Goal: Information Seeking & Learning: Learn about a topic

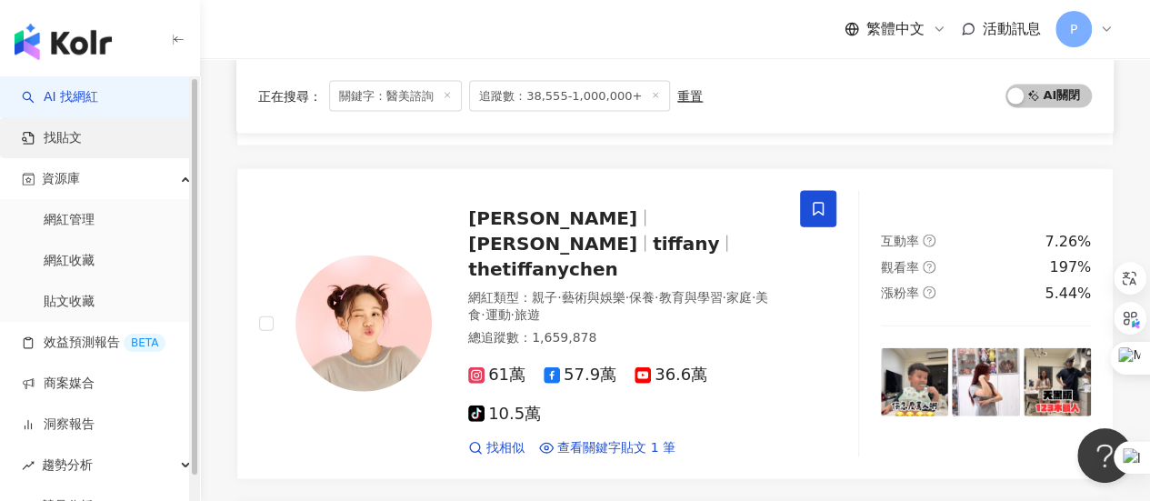
scroll to position [1819, 0]
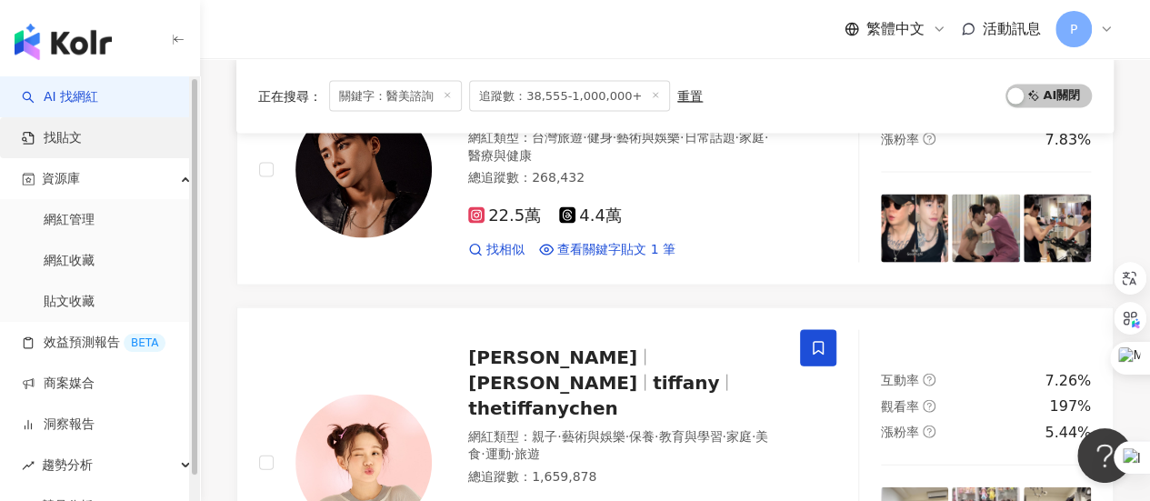
click at [82, 139] on link "找貼文" at bounding box center [52, 138] width 60 height 18
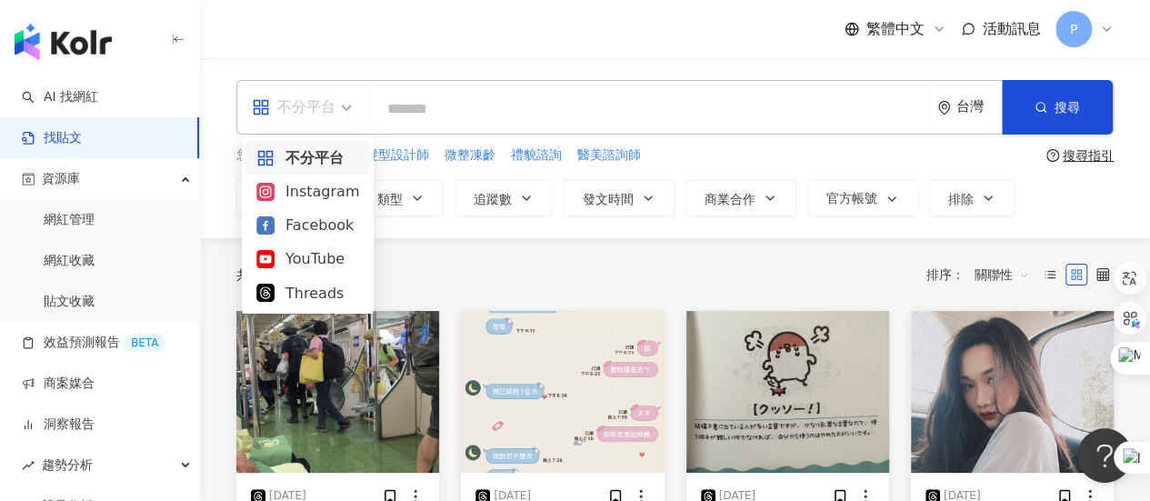
click at [342, 108] on span "不分平台" at bounding box center [302, 107] width 100 height 29
click at [326, 294] on div "Threads" at bounding box center [307, 293] width 103 height 23
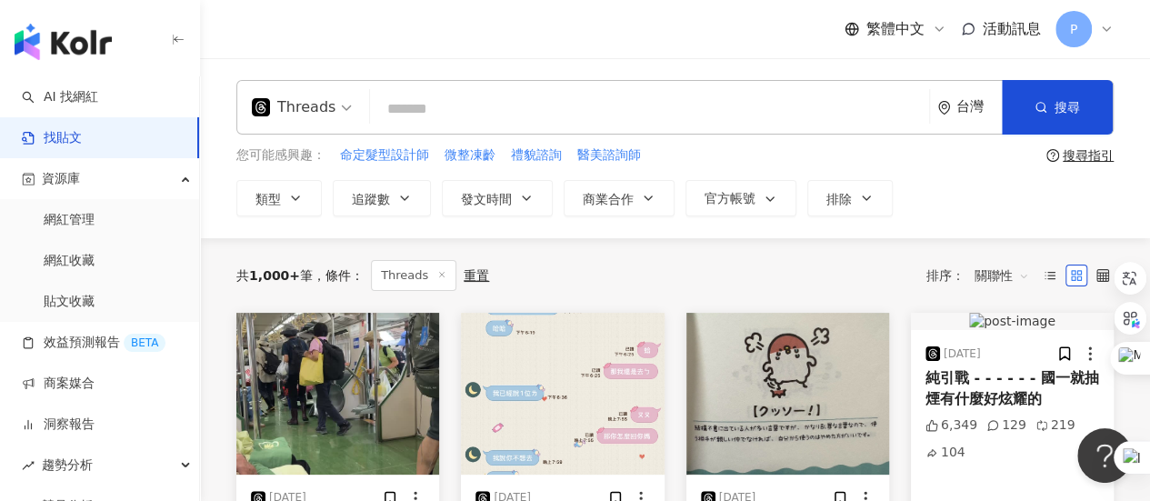
click at [546, 112] on input "search" at bounding box center [649, 108] width 545 height 39
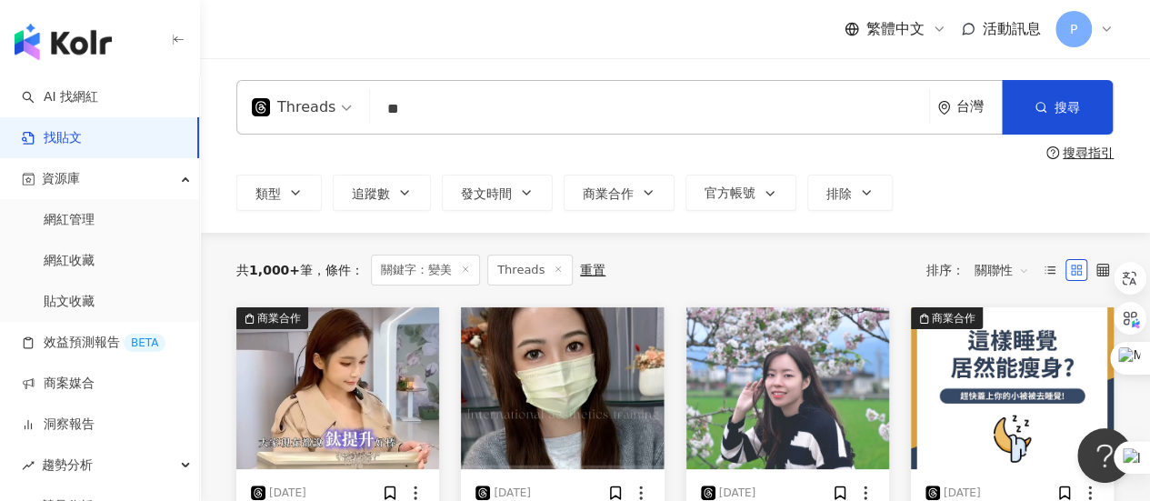
click at [993, 274] on span "關聯性" at bounding box center [1002, 270] width 55 height 29
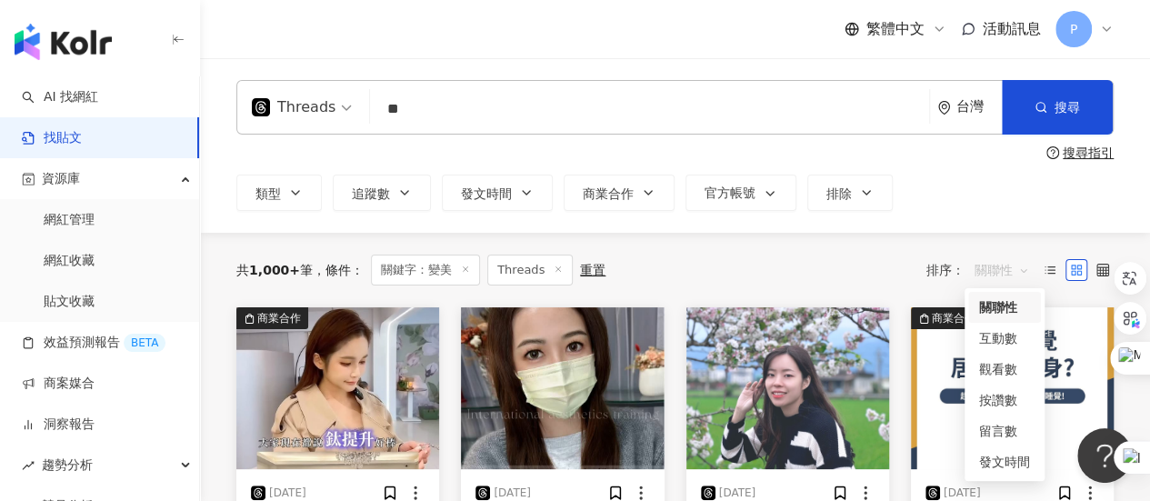
click at [1012, 235] on div "共 1,000+ 筆 條件 ： 關鍵字：變美 Threads 重置 排序： 關聯性" at bounding box center [675, 270] width 878 height 75
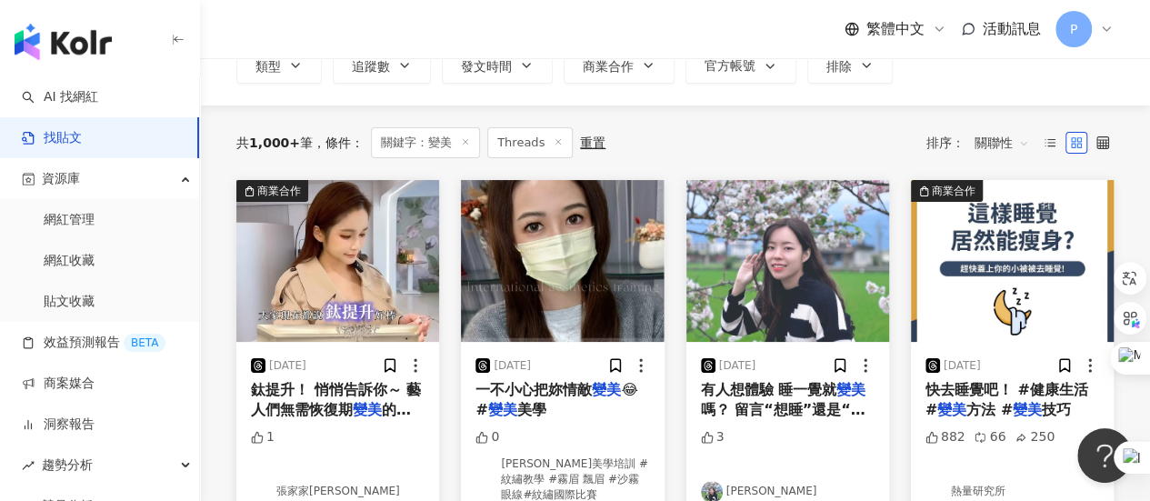
scroll to position [91, 0]
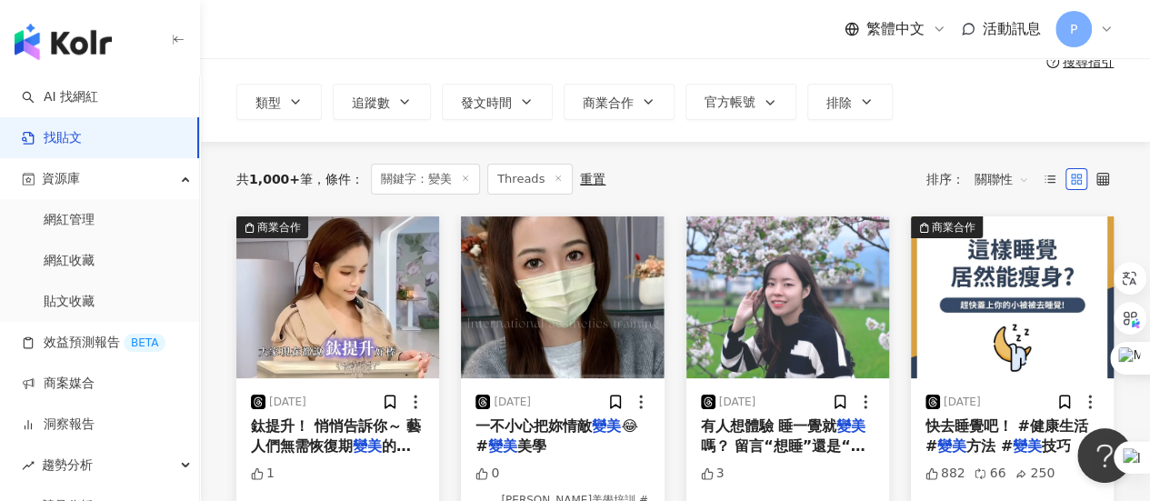
click at [1002, 169] on span "關聯性" at bounding box center [1002, 179] width 55 height 29
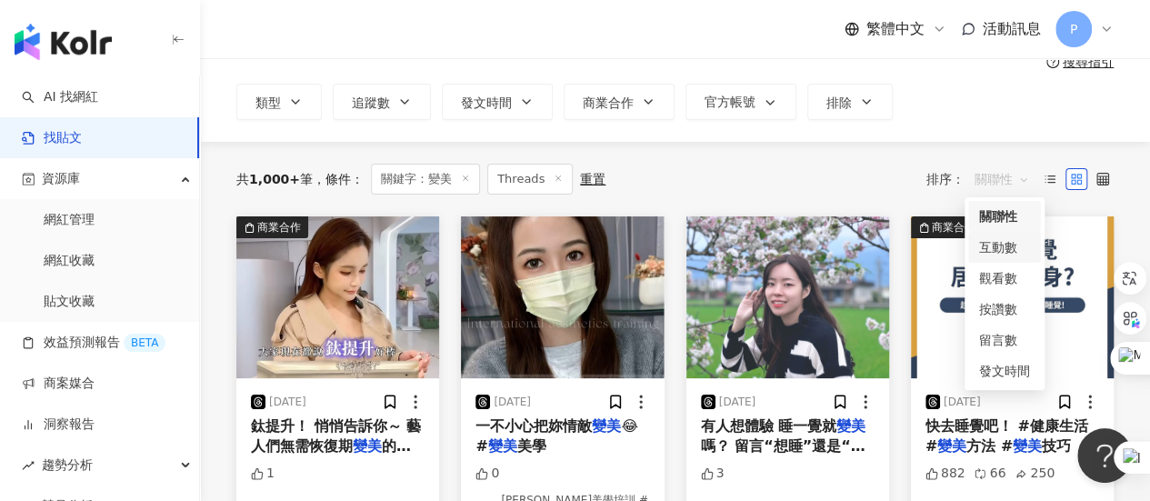
click at [1020, 240] on div "互動數" at bounding box center [1004, 247] width 51 height 20
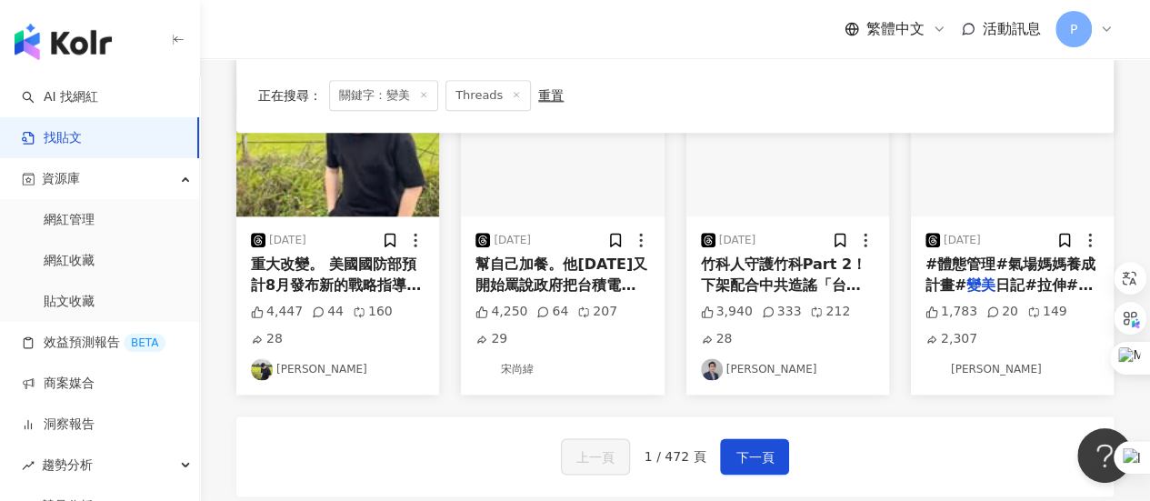
scroll to position [909, 0]
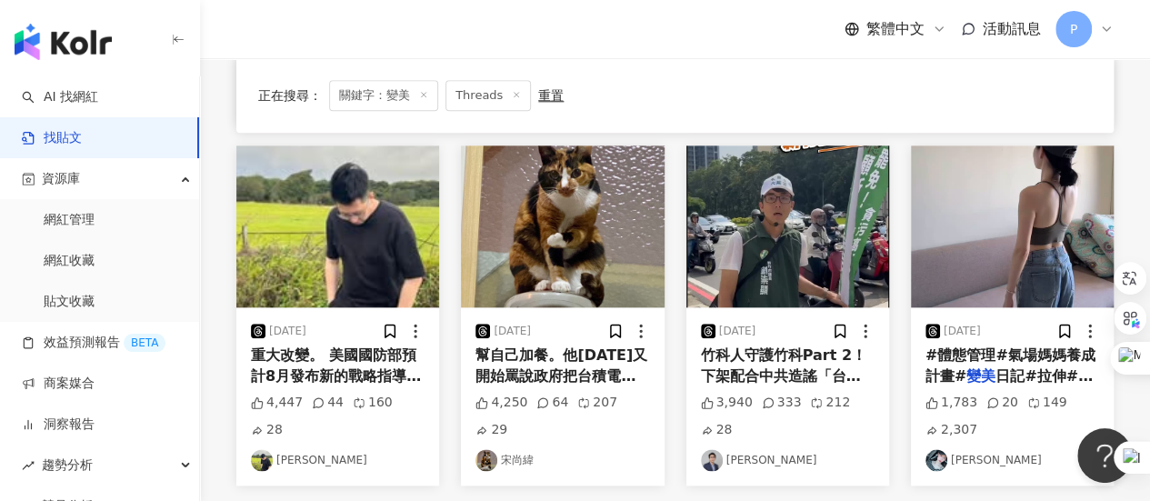
drag, startPoint x: 1037, startPoint y: 336, endPoint x: 1055, endPoint y: 342, distance: 19.3
click at [1055, 367] on span "日記#拉伸#運動#在家運動" at bounding box center [1009, 385] width 167 height 37
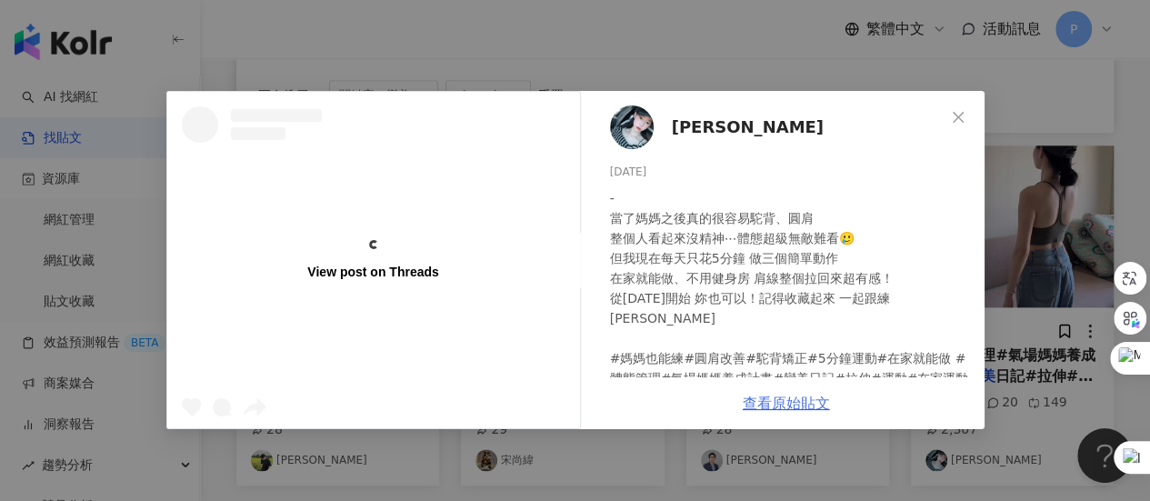
click at [802, 394] on div "蘇鈺 2025/5/19 - 當了媽媽之後真的很容易駝背、圓肩 整個人看起來沒精神⋯體態超級無敵難看🥲 但我現在每天只花5分鐘 做三個簡單動作 在家就能做、不…" at bounding box center [786, 260] width 397 height 338
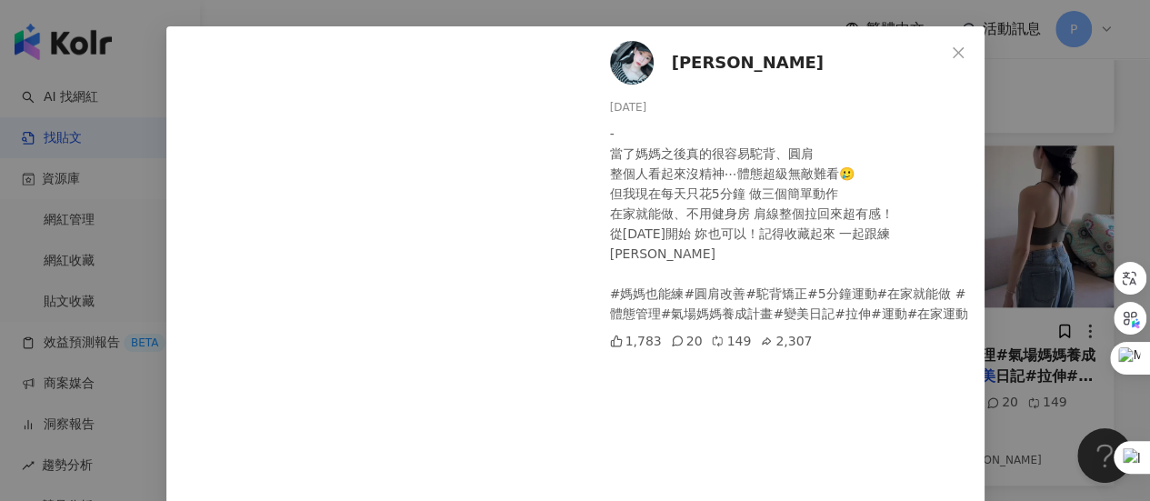
scroll to position [15, 0]
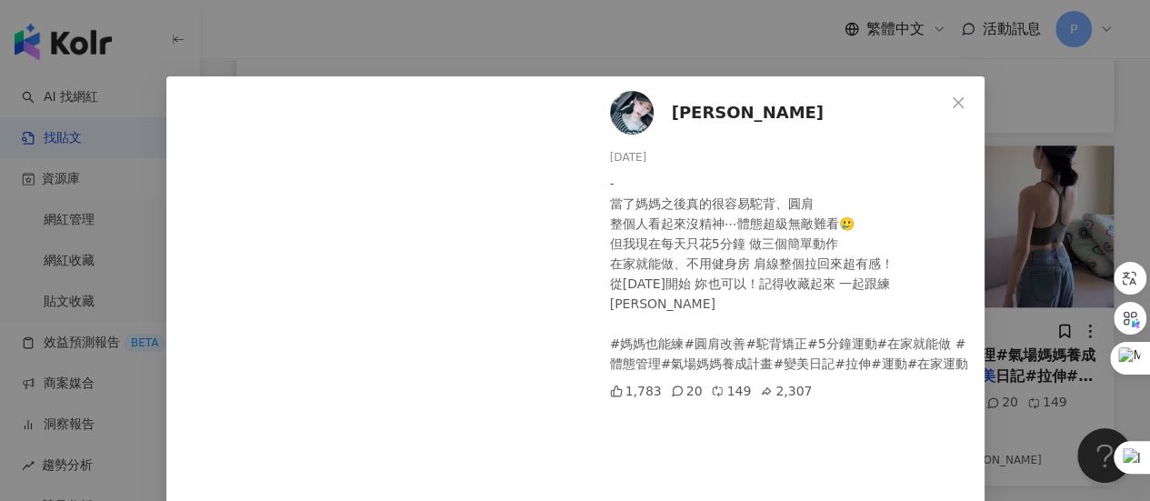
click at [1012, 310] on div "蘇鈺 2025/5/19 - 當了媽媽之後真的很容易駝背、圓肩 整個人看起來沒精神⋯體態超級無敵難看🥲 但我現在每天只花5分鐘 做三個簡單動作 在家就能做、不…" at bounding box center [575, 250] width 1150 height 501
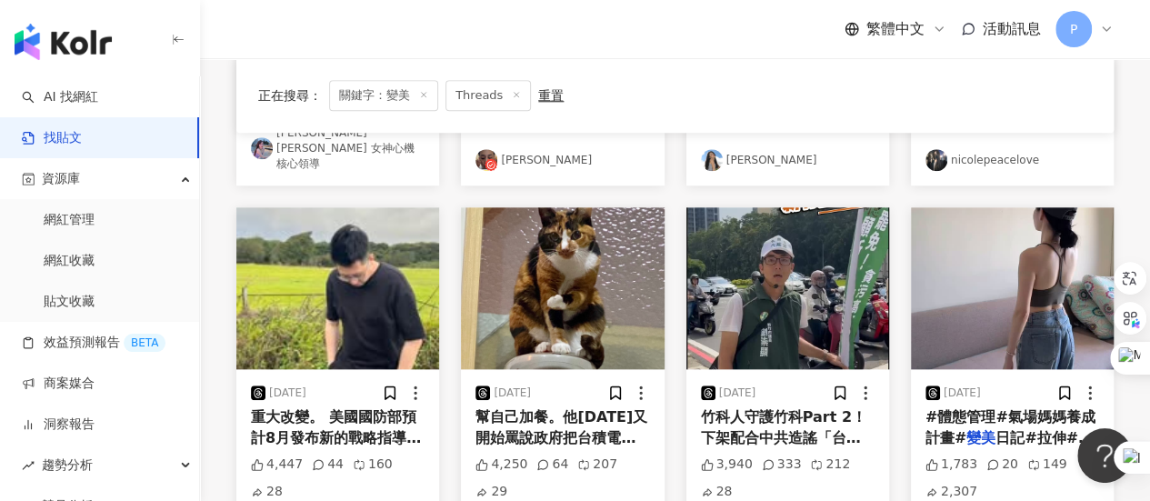
scroll to position [818, 0]
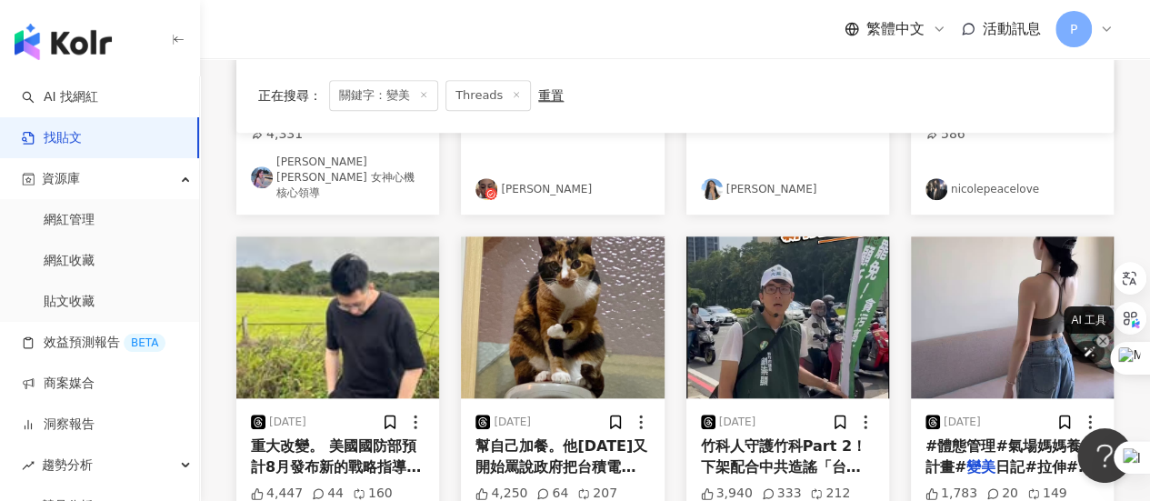
click at [1100, 341] on icon at bounding box center [1103, 341] width 11 height 11
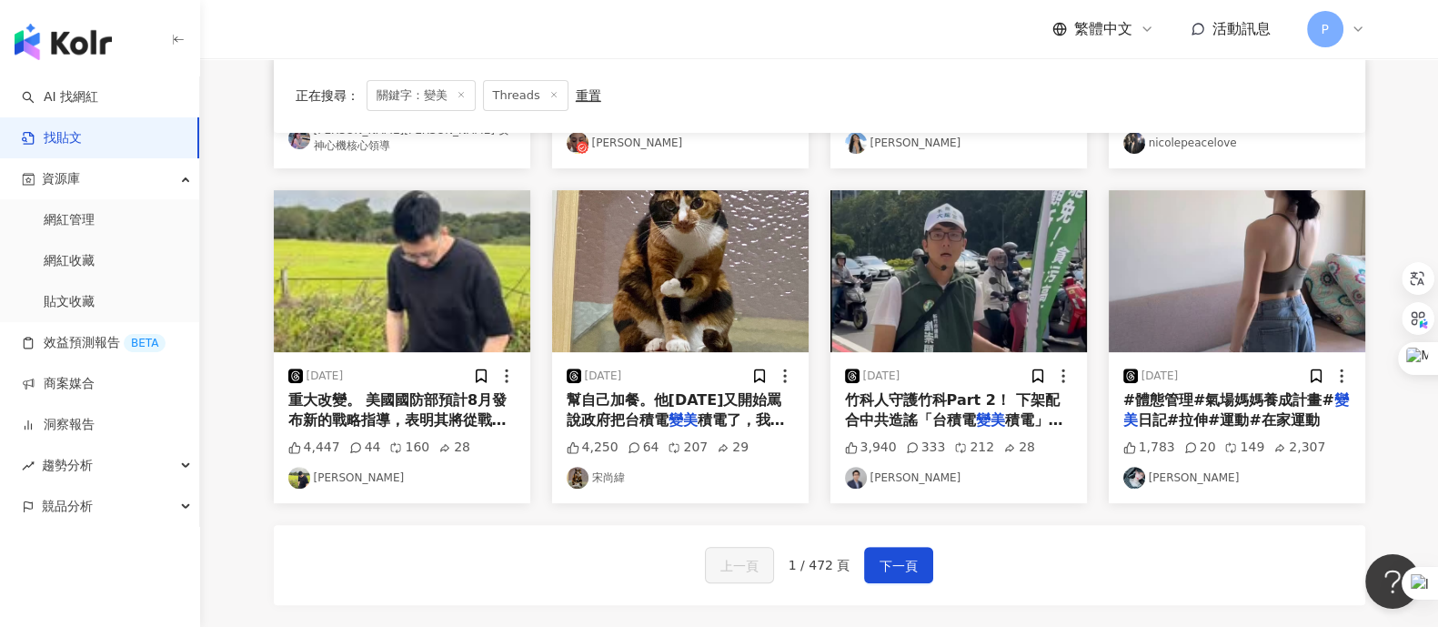
scroll to position [772, 0]
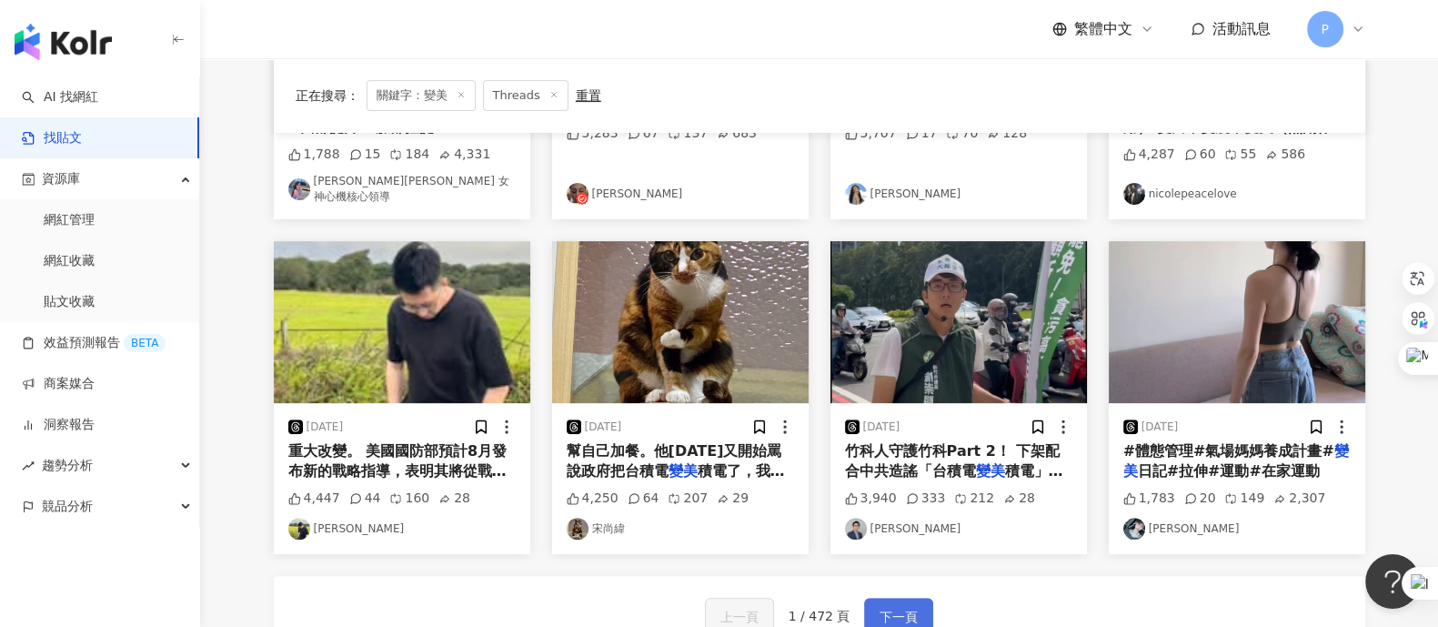
click at [896, 500] on span "下一頁" at bounding box center [898, 617] width 38 height 22
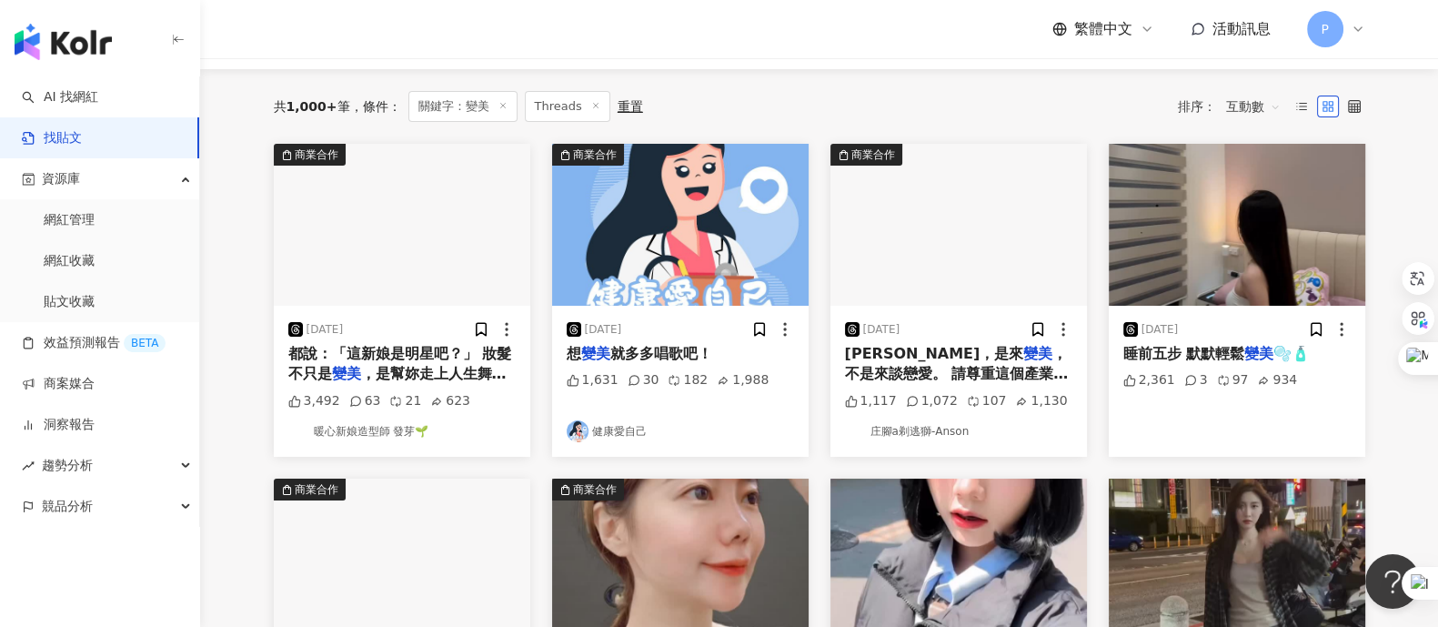
scroll to position [113, 0]
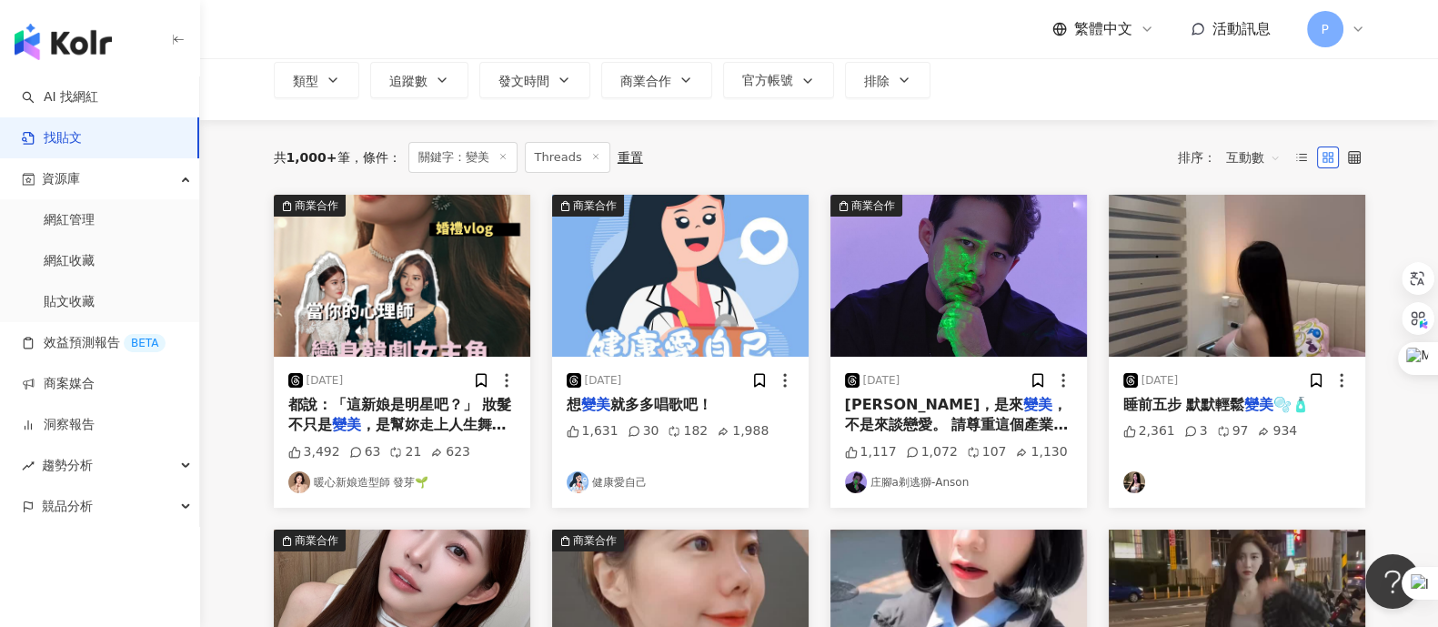
drag, startPoint x: 1241, startPoint y: 395, endPoint x: 1265, endPoint y: 403, distance: 25.0
click at [1150, 403] on mark "變美" at bounding box center [1258, 404] width 29 height 17
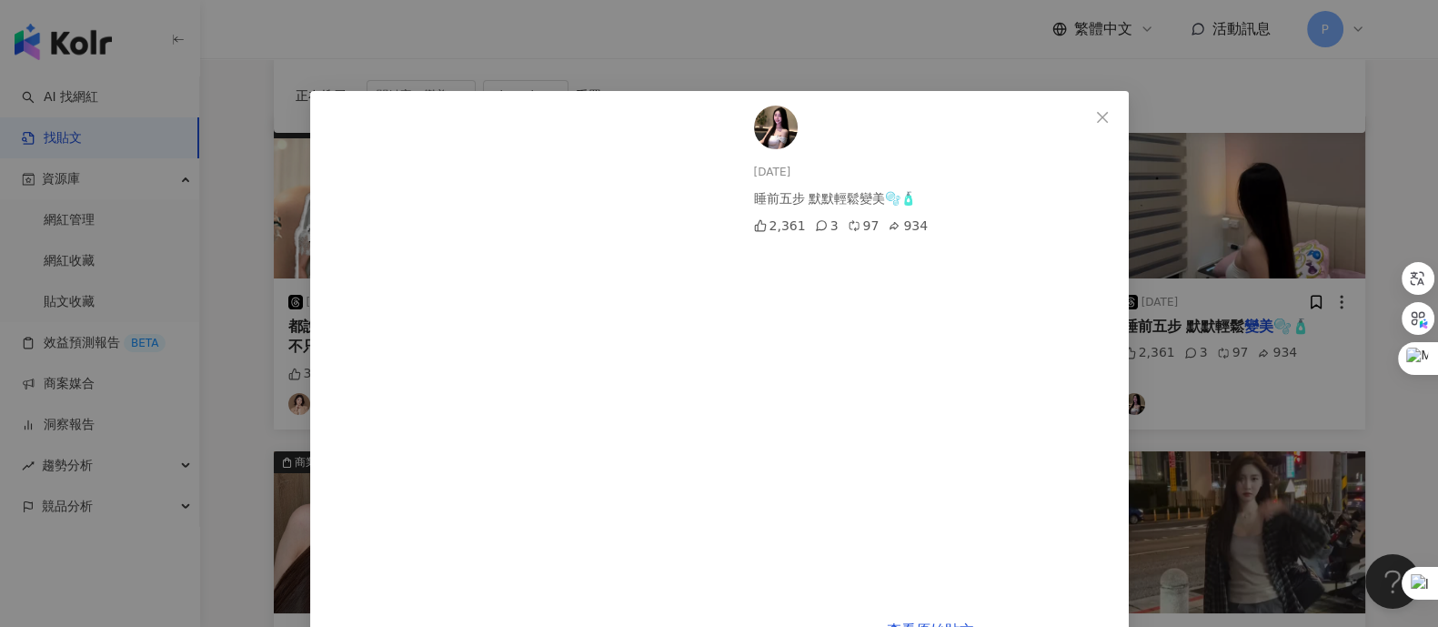
scroll to position [226, 0]
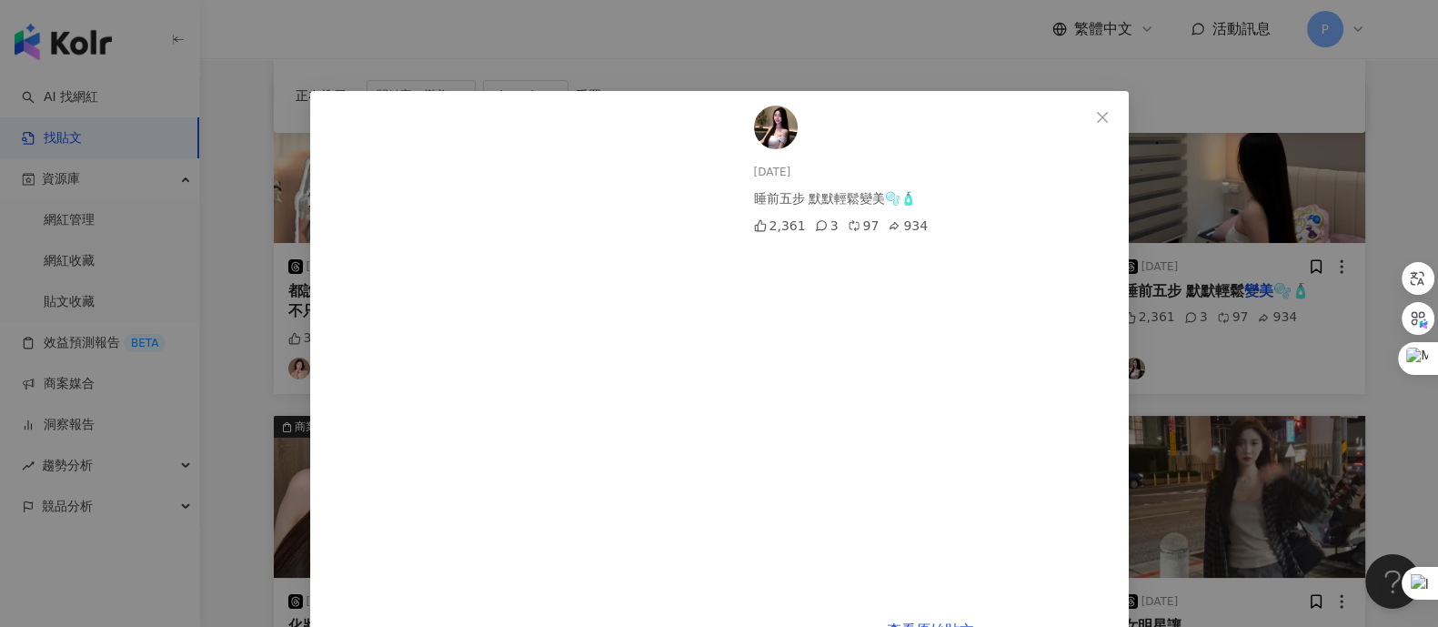
click at [1150, 188] on div "2025/3/21 睡前五步 默默輕鬆變美🫧🧴 2,361 3 97 934 查看原始貼文" at bounding box center [719, 313] width 1438 height 627
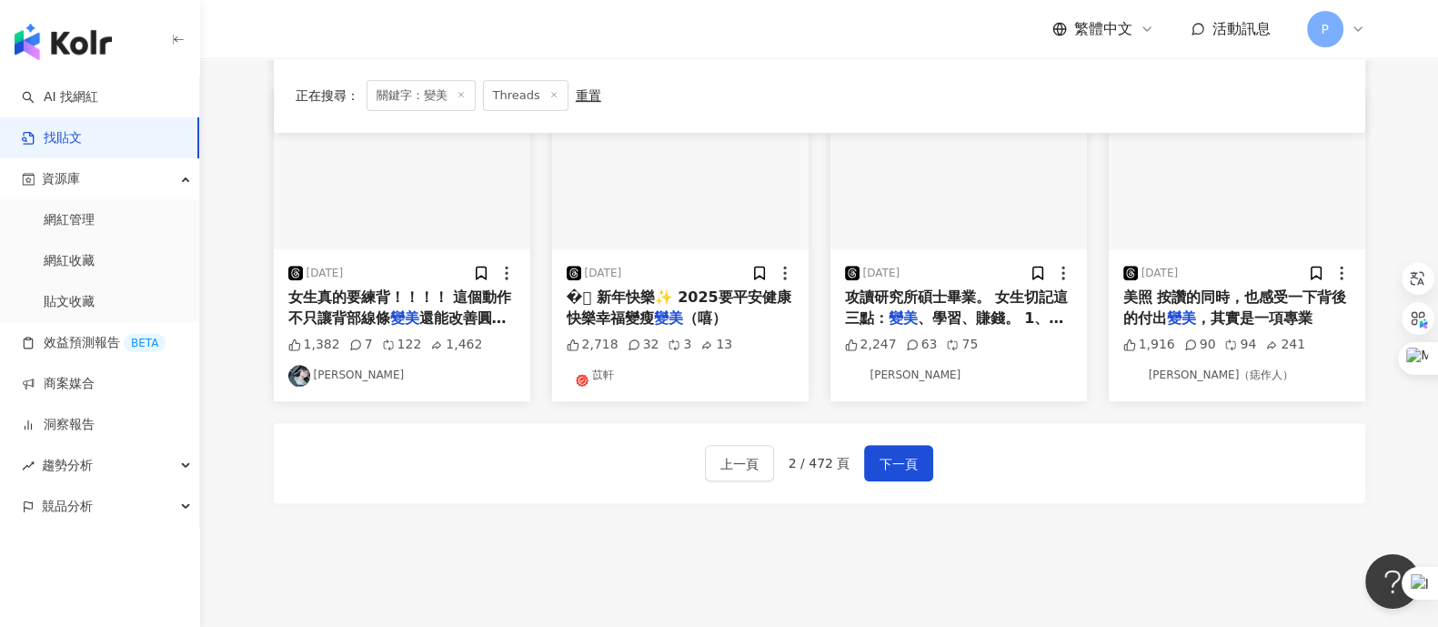
scroll to position [785, 0]
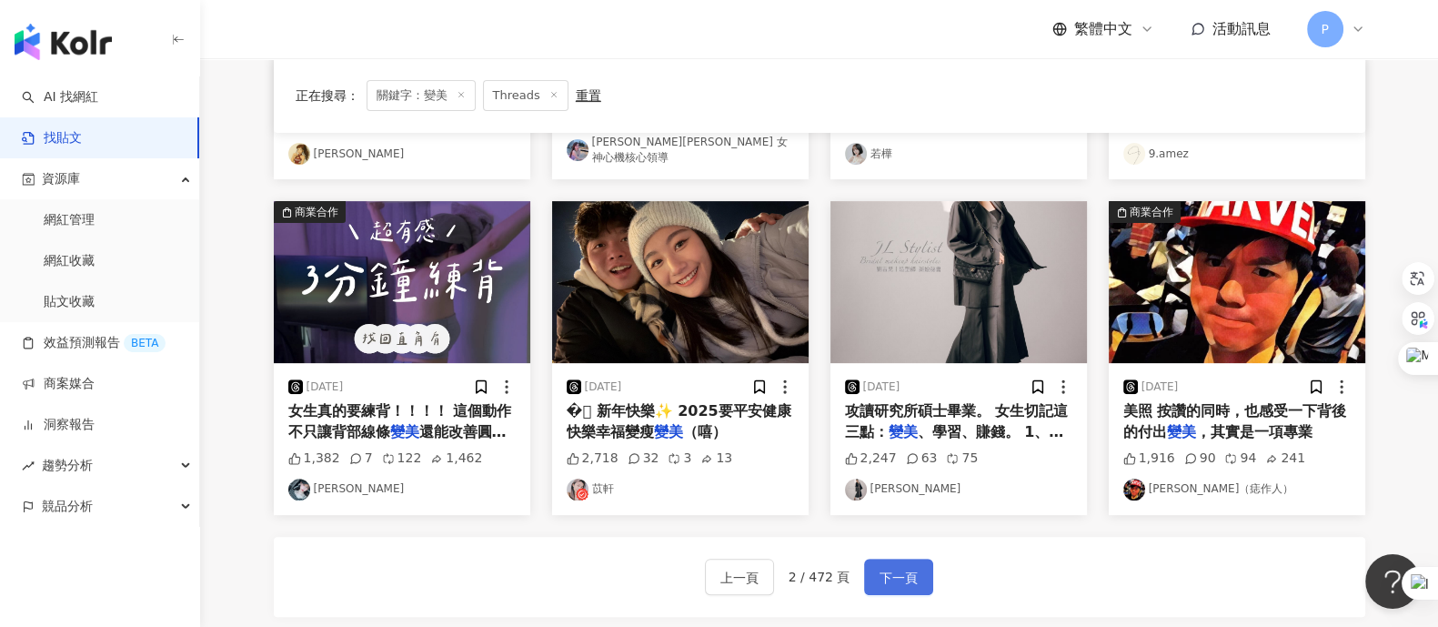
click at [905, 500] on span "下一頁" at bounding box center [898, 578] width 38 height 22
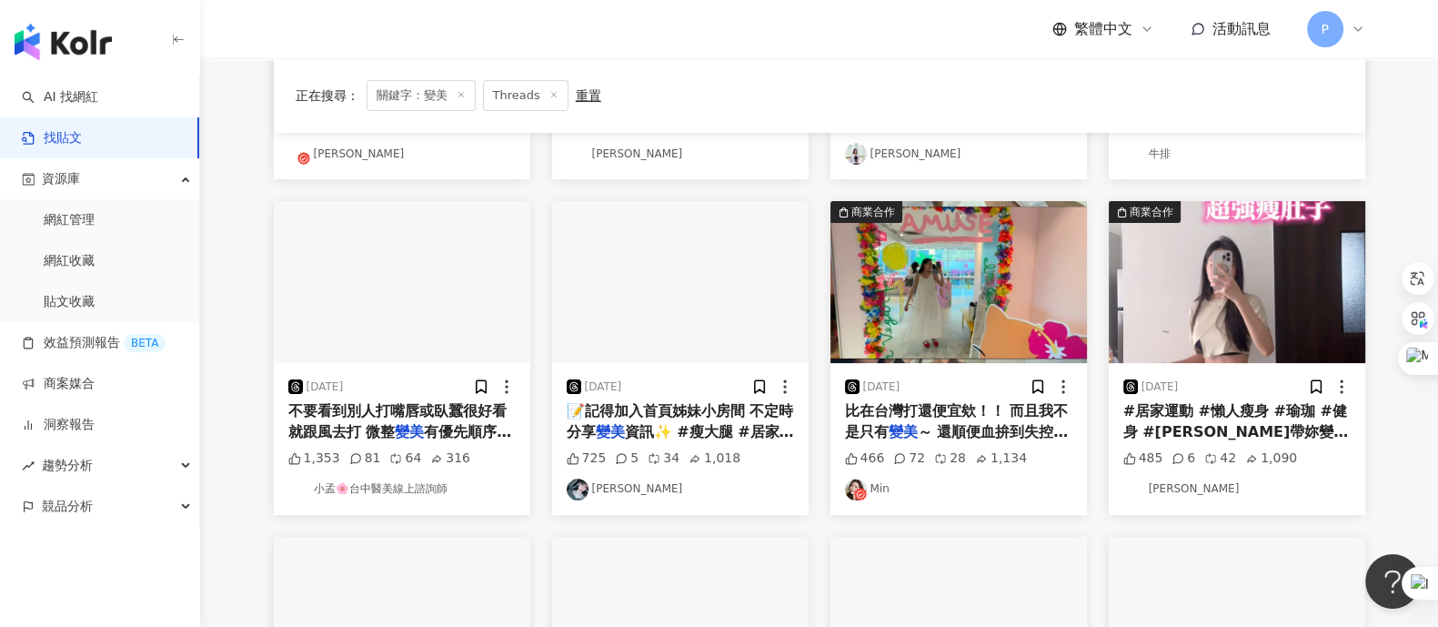
scroll to position [899, 0]
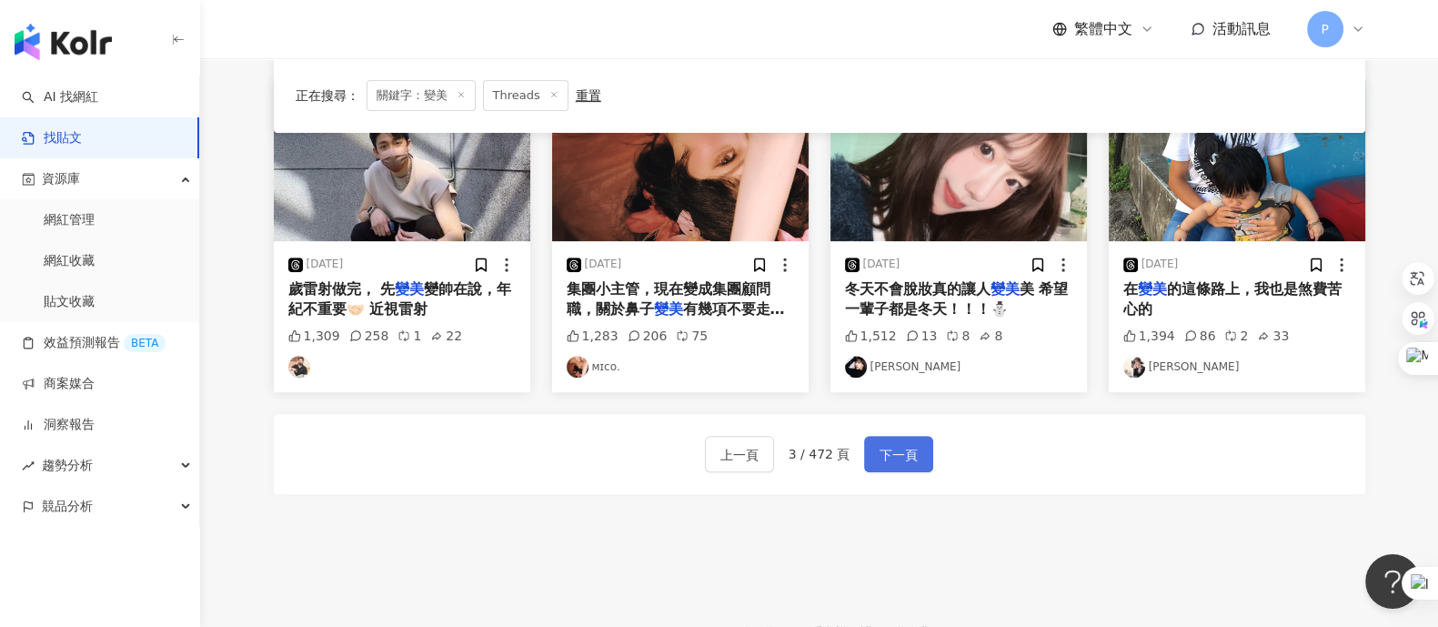
click at [891, 457] on span "下一頁" at bounding box center [898, 455] width 38 height 22
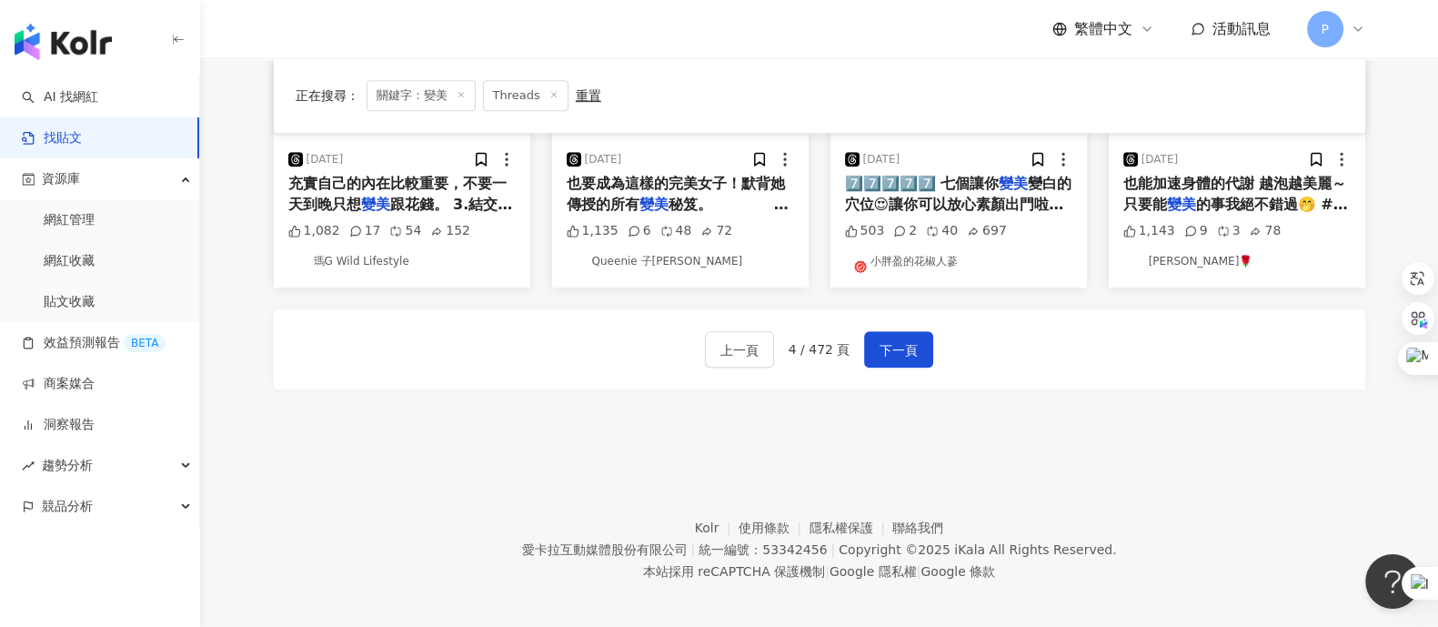
scroll to position [785, 0]
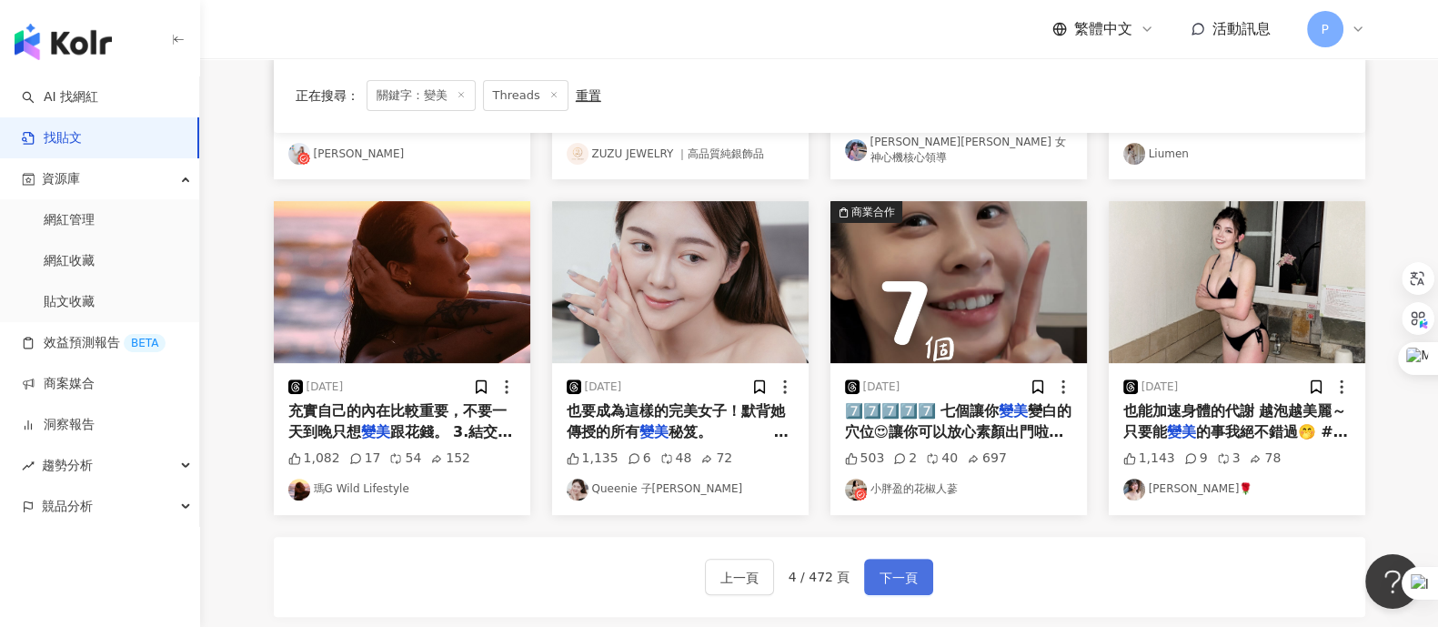
click at [902, 500] on span "下一頁" at bounding box center [898, 578] width 38 height 22
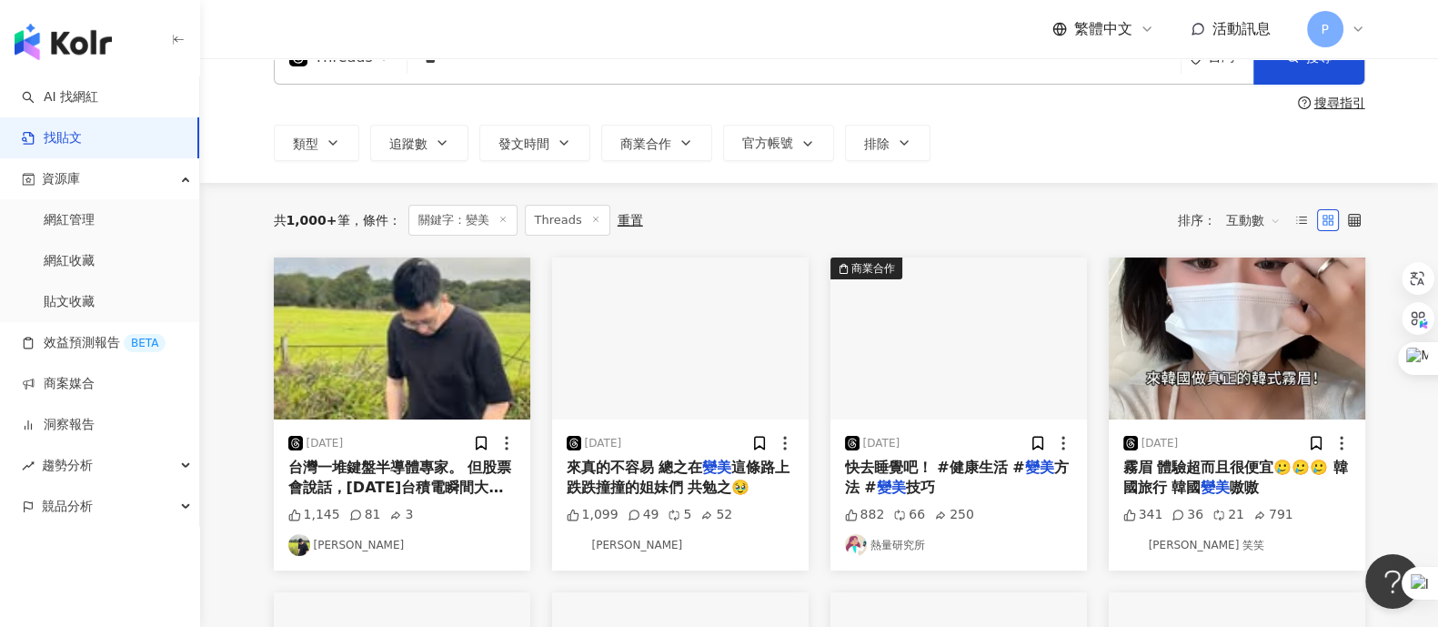
scroll to position [0, 0]
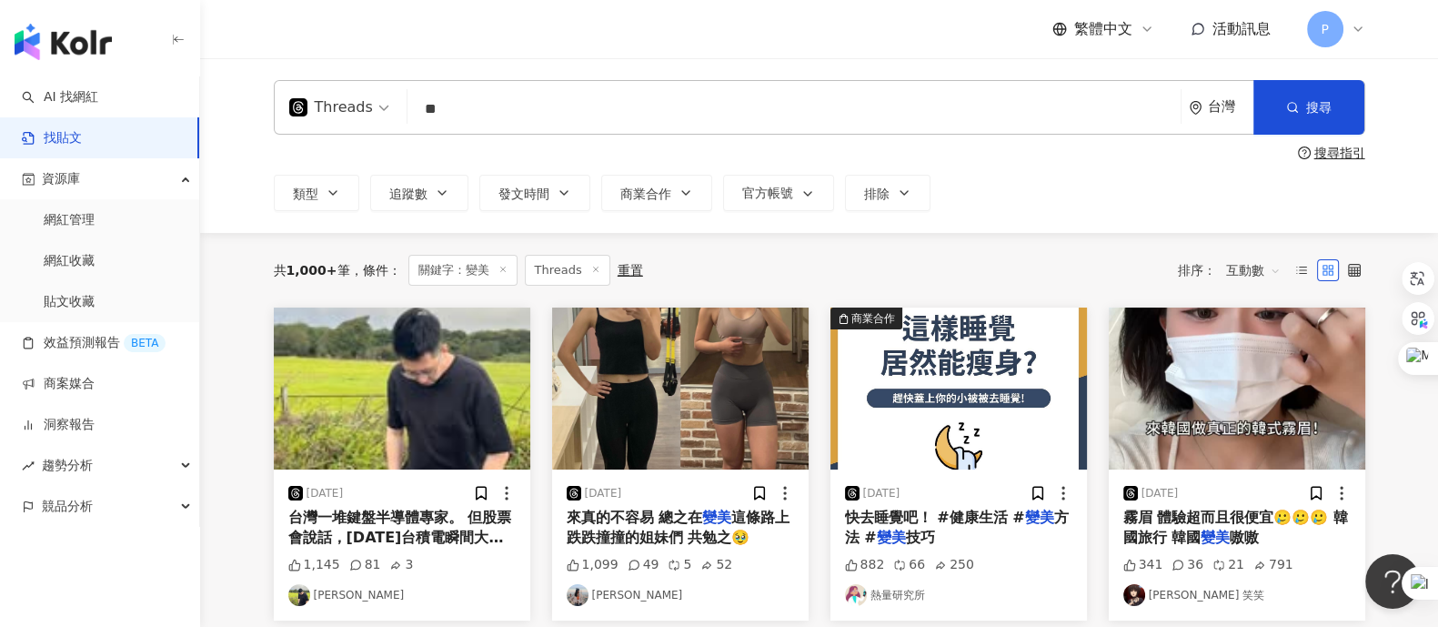
click at [447, 101] on input "**" at bounding box center [794, 108] width 758 height 39
type input "*"
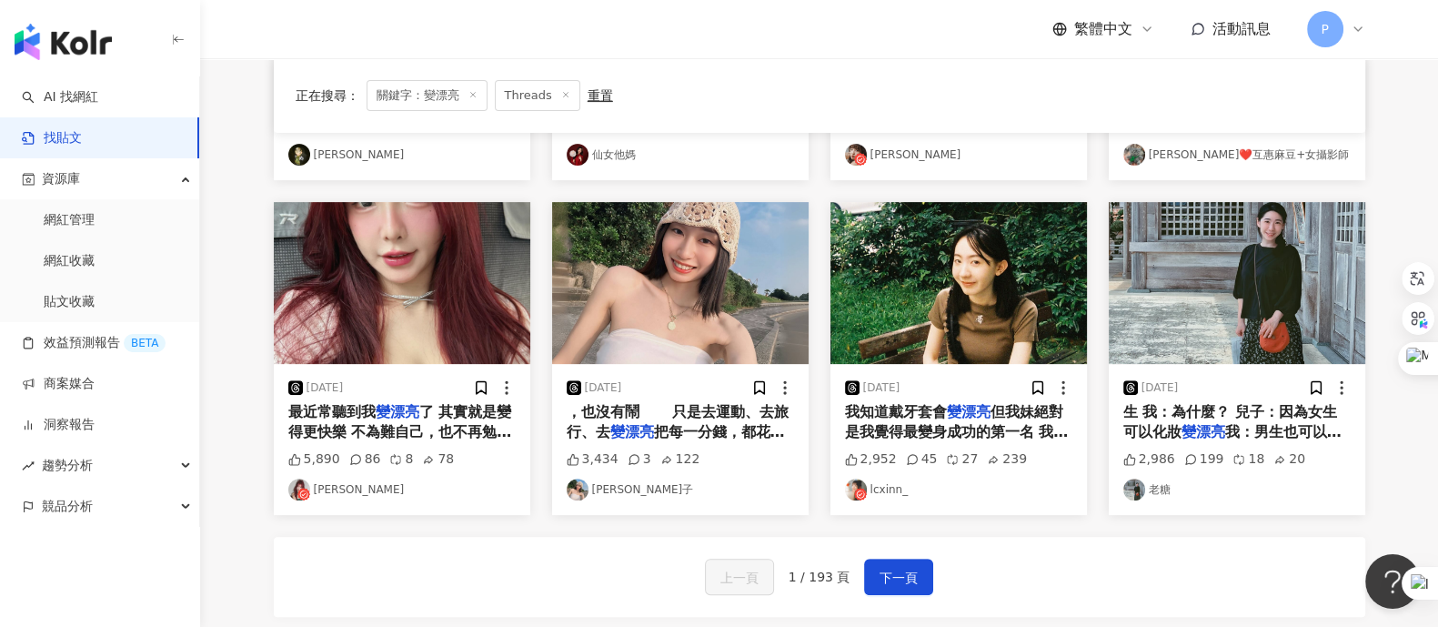
scroll to position [1017, 0]
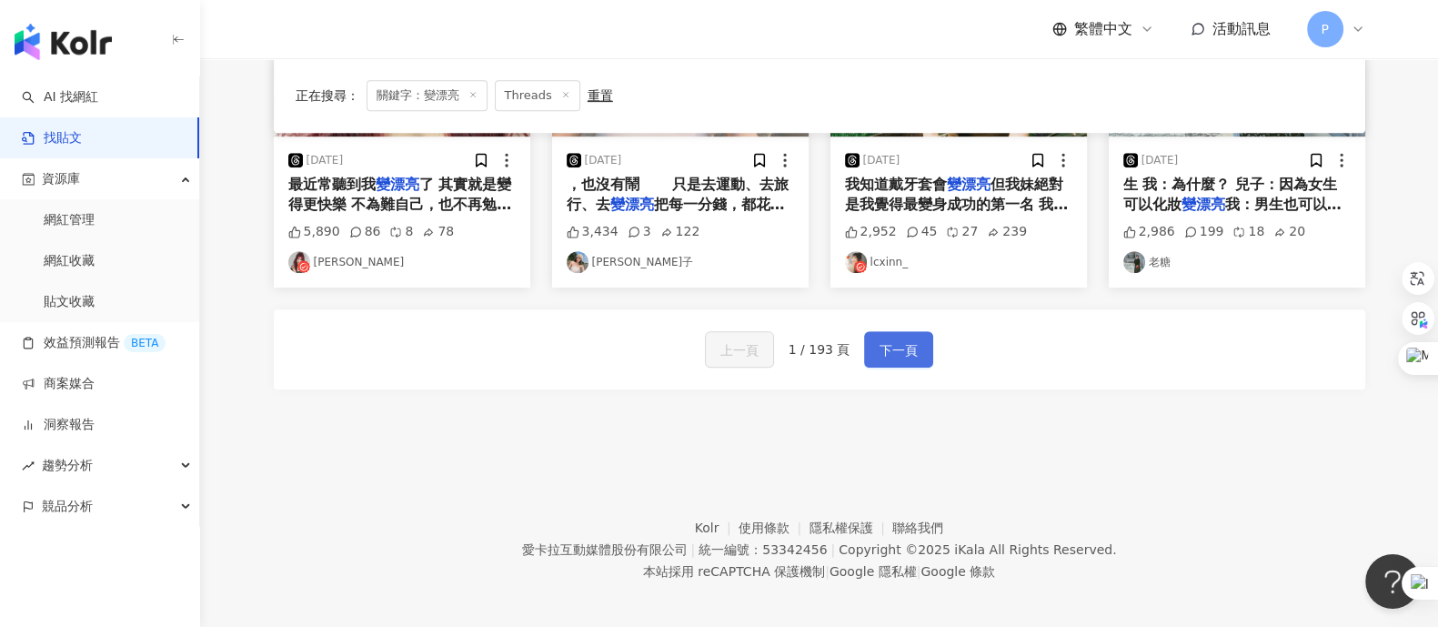
click at [905, 340] on span "下一頁" at bounding box center [898, 350] width 38 height 22
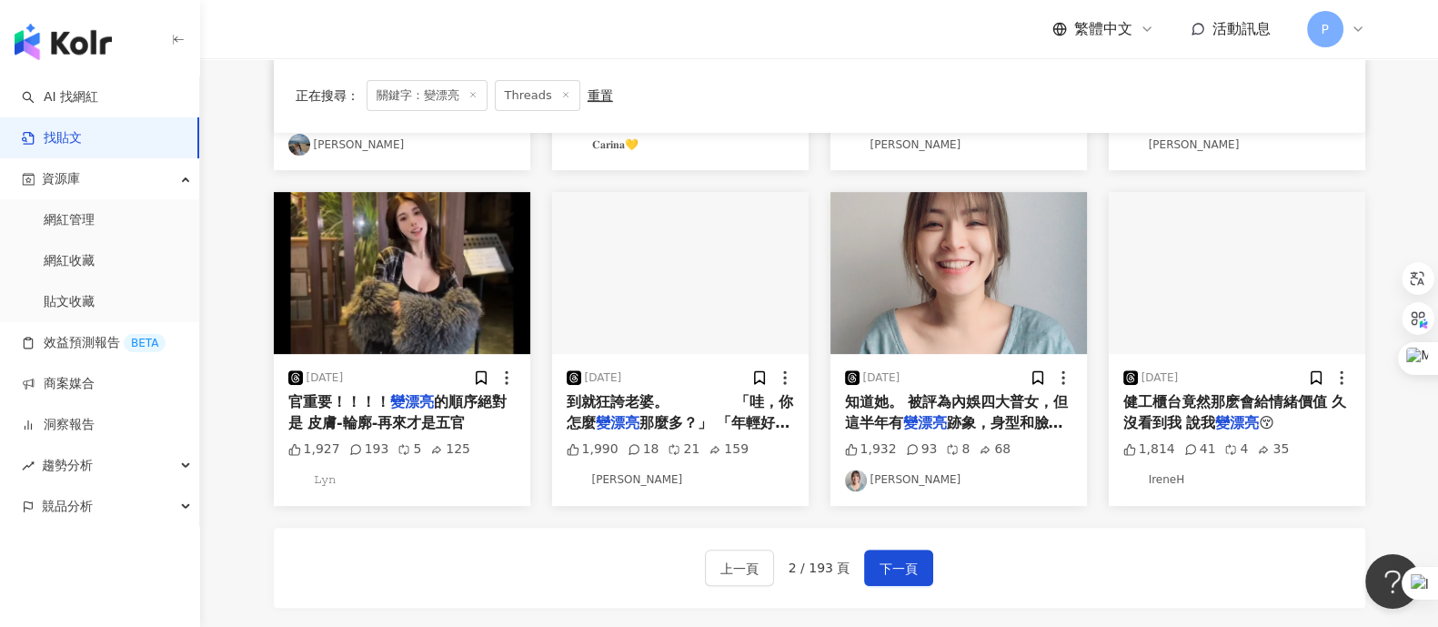
scroll to position [873, 0]
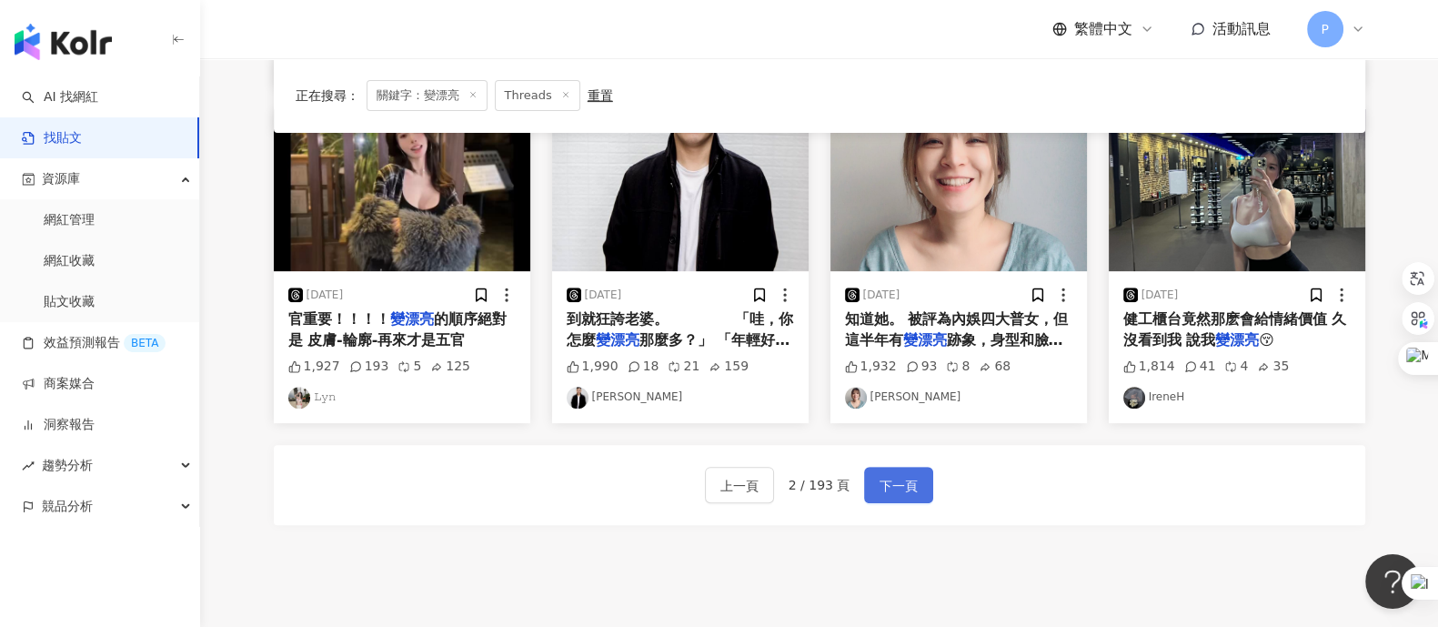
click at [890, 486] on span "下一頁" at bounding box center [898, 486] width 38 height 22
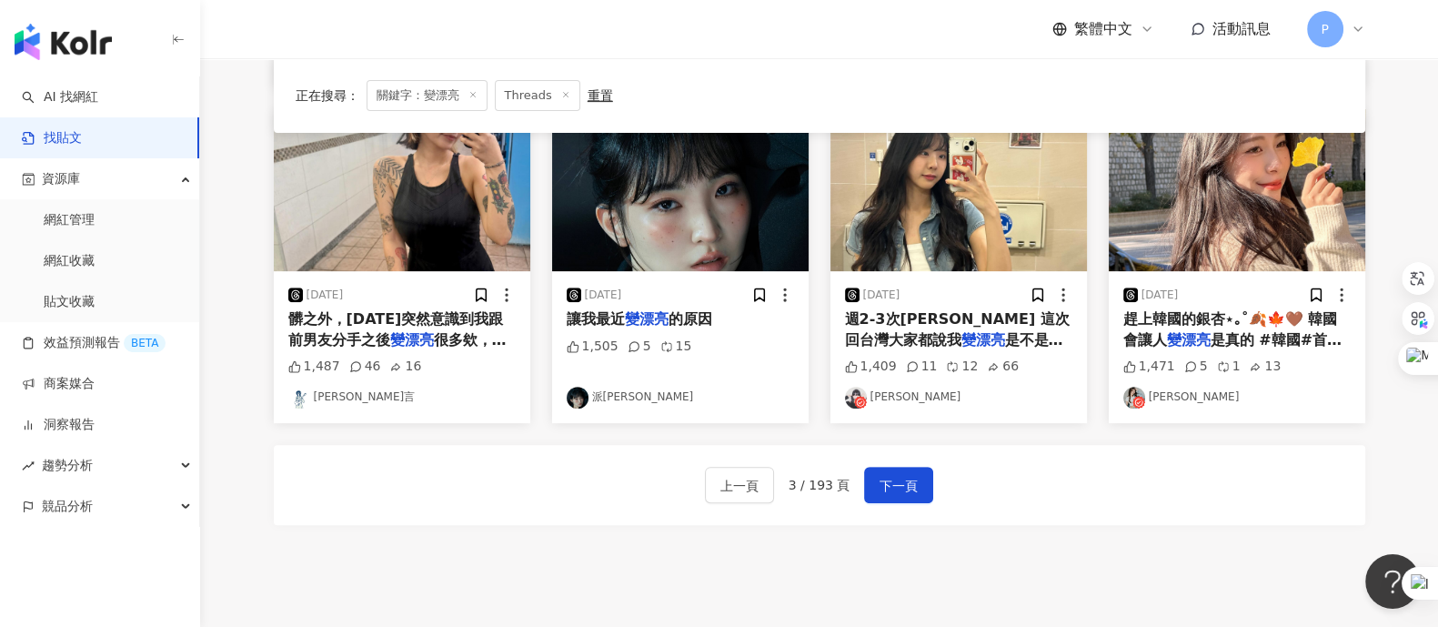
click at [666, 319] on mark "變漂亮" at bounding box center [647, 318] width 44 height 17
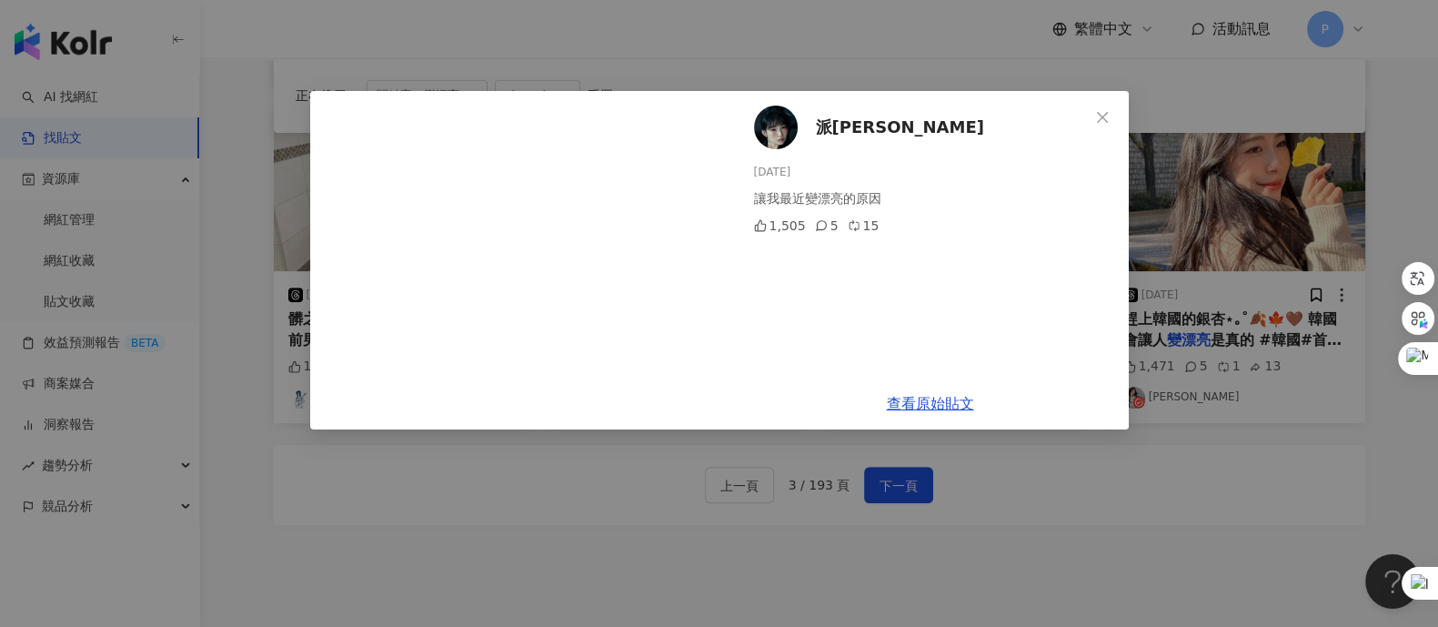
click at [1150, 417] on div "派蒂絲Pattice 2024/4/12 讓我最近變漂亮的原因 1,505 5 15 查看原始貼文" at bounding box center [719, 313] width 1438 height 627
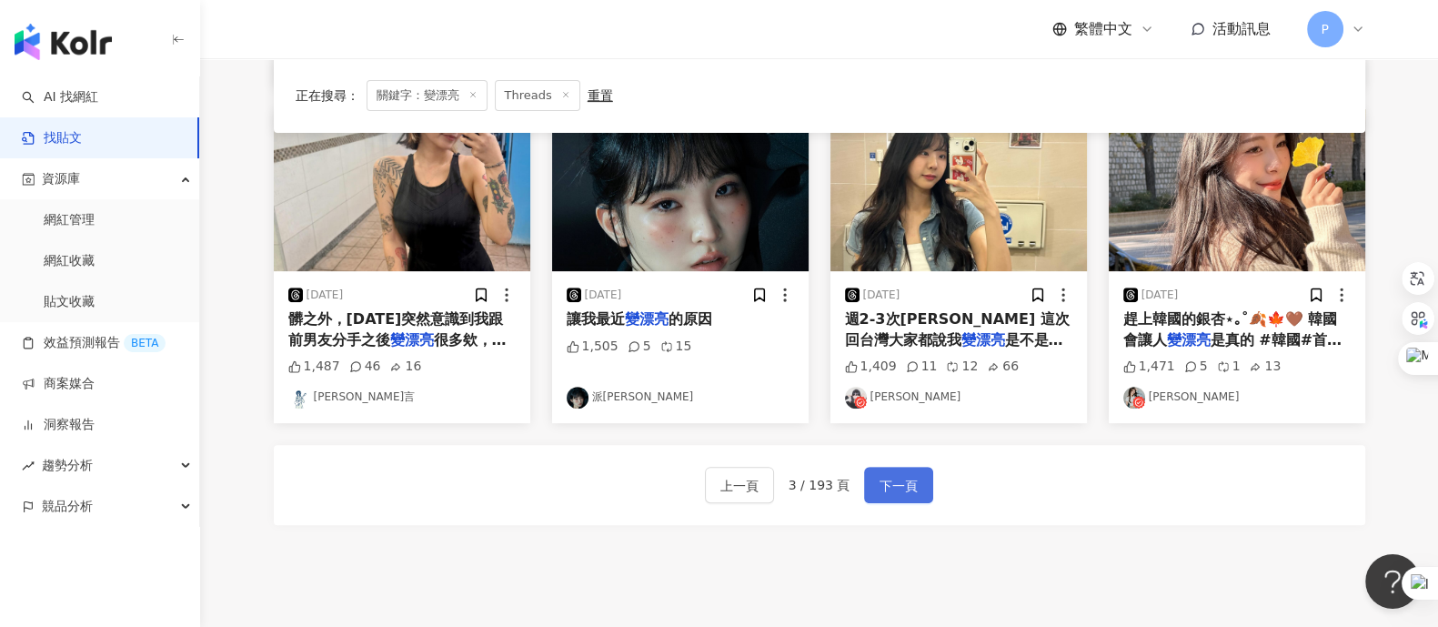
click at [889, 482] on span "下一頁" at bounding box center [898, 486] width 38 height 22
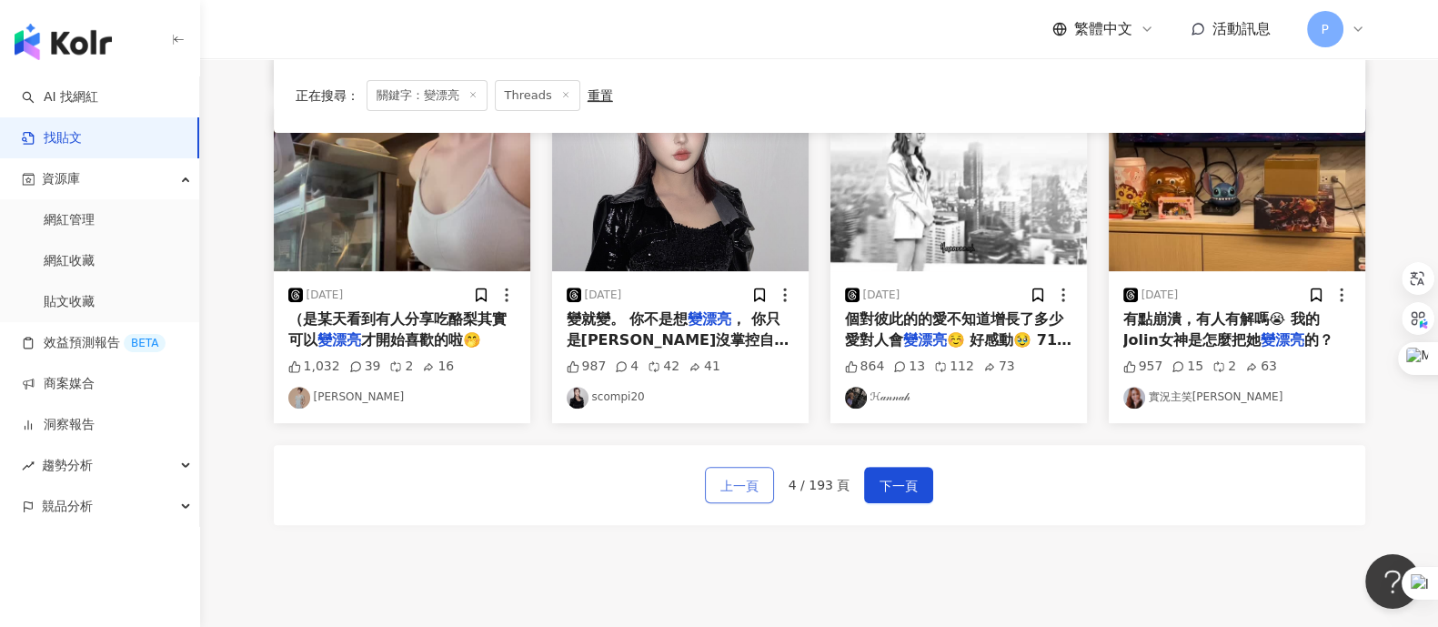
click at [746, 479] on span "上一頁" at bounding box center [739, 486] width 38 height 22
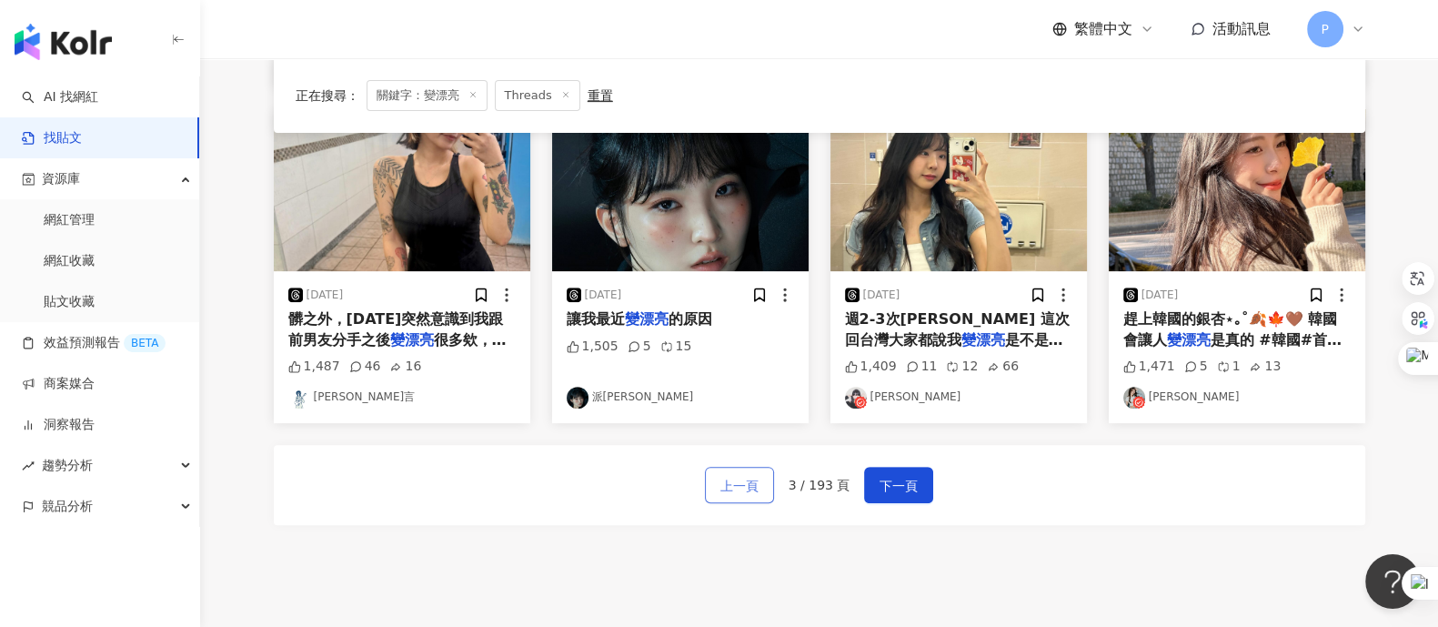
click at [758, 493] on span "上一頁" at bounding box center [739, 486] width 38 height 22
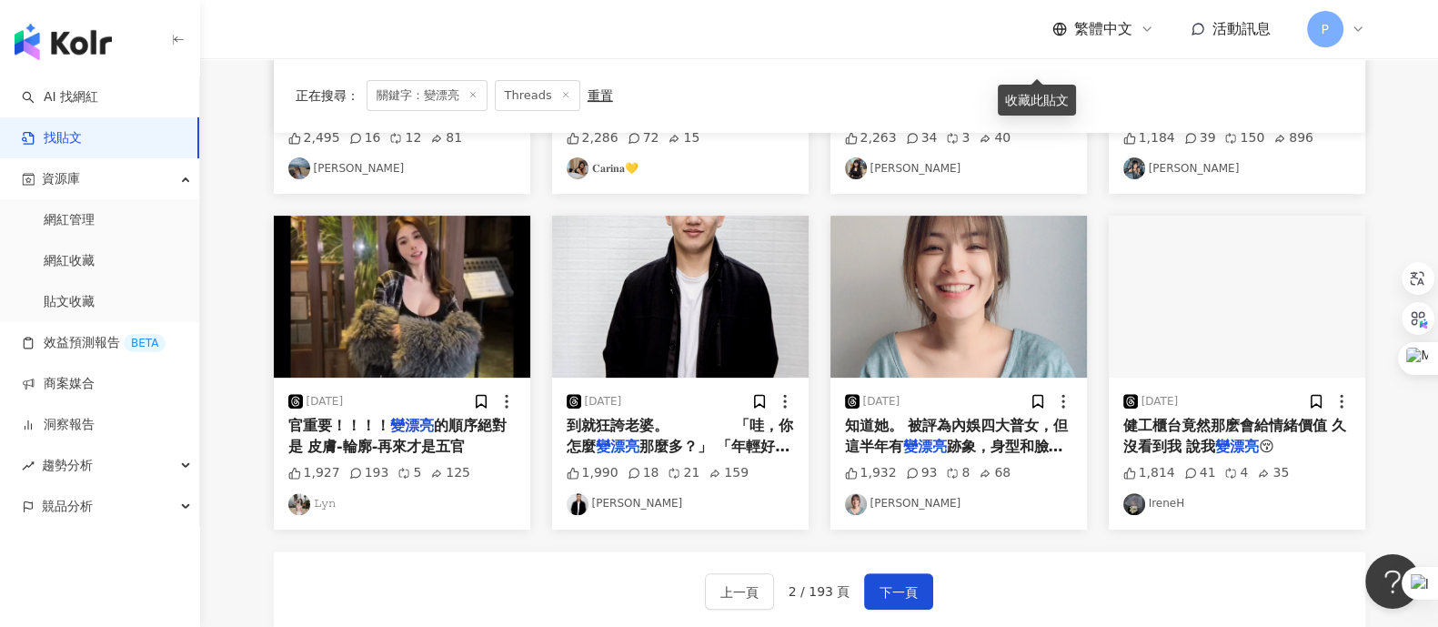
scroll to position [909, 0]
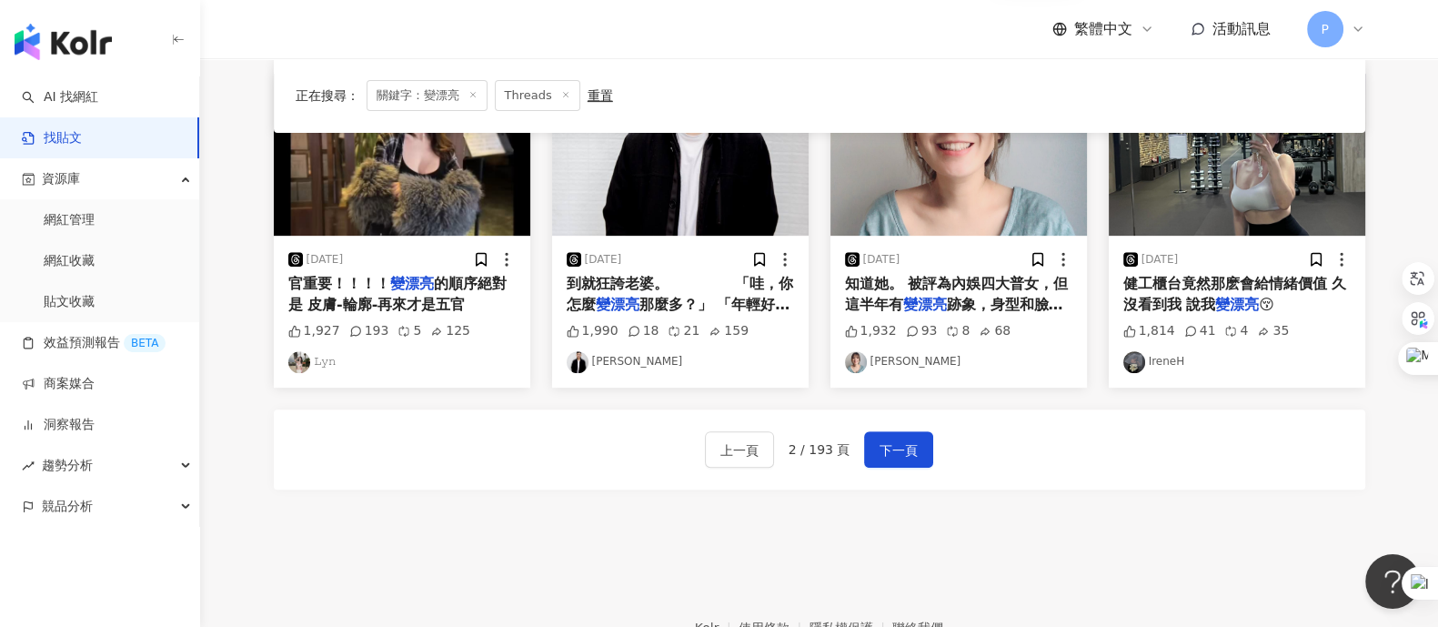
drag, startPoint x: 919, startPoint y: 439, endPoint x: 967, endPoint y: 393, distance: 66.9
click at [919, 439] on button "下一頁" at bounding box center [898, 449] width 69 height 36
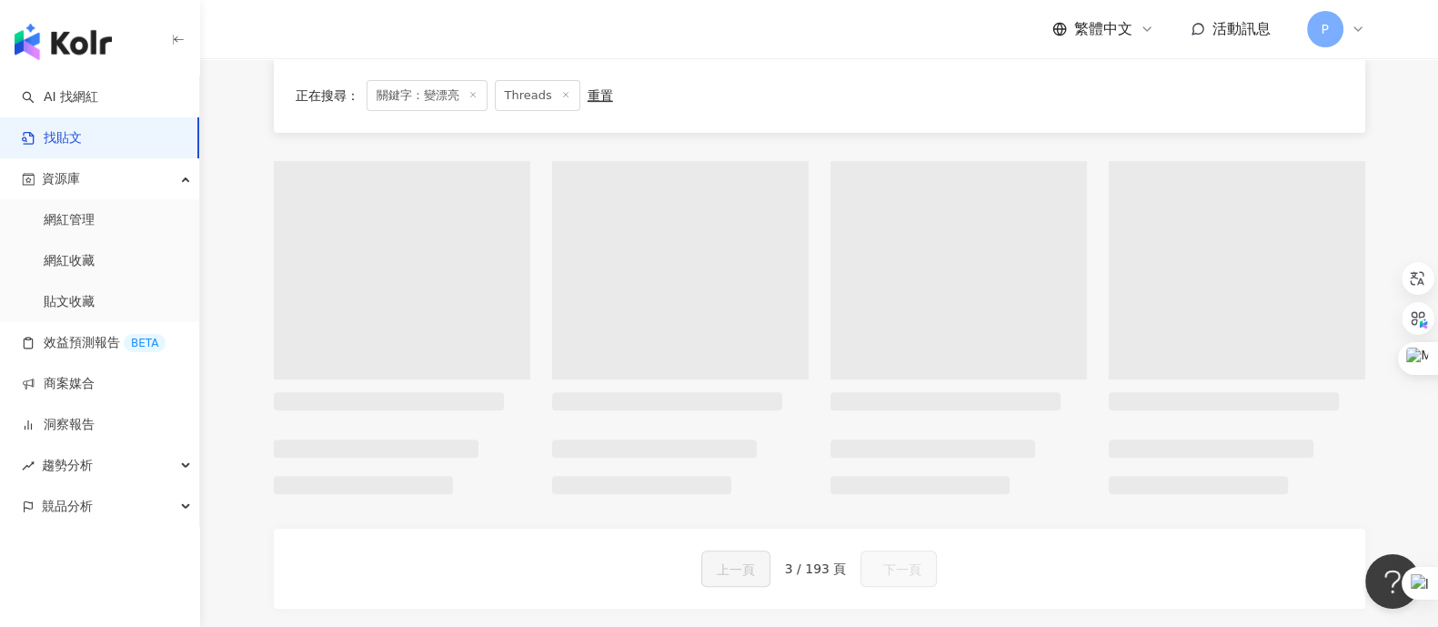
scroll to position [1029, 0]
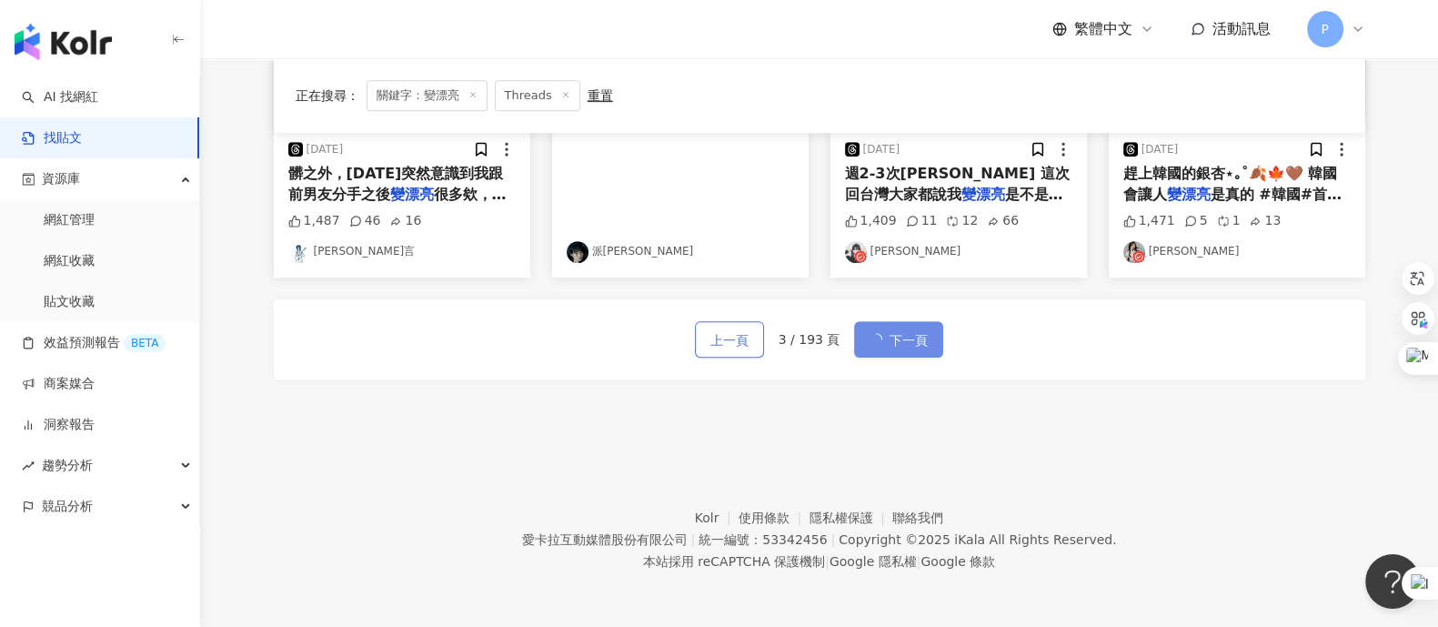
click at [745, 351] on span "上一頁" at bounding box center [729, 340] width 38 height 22
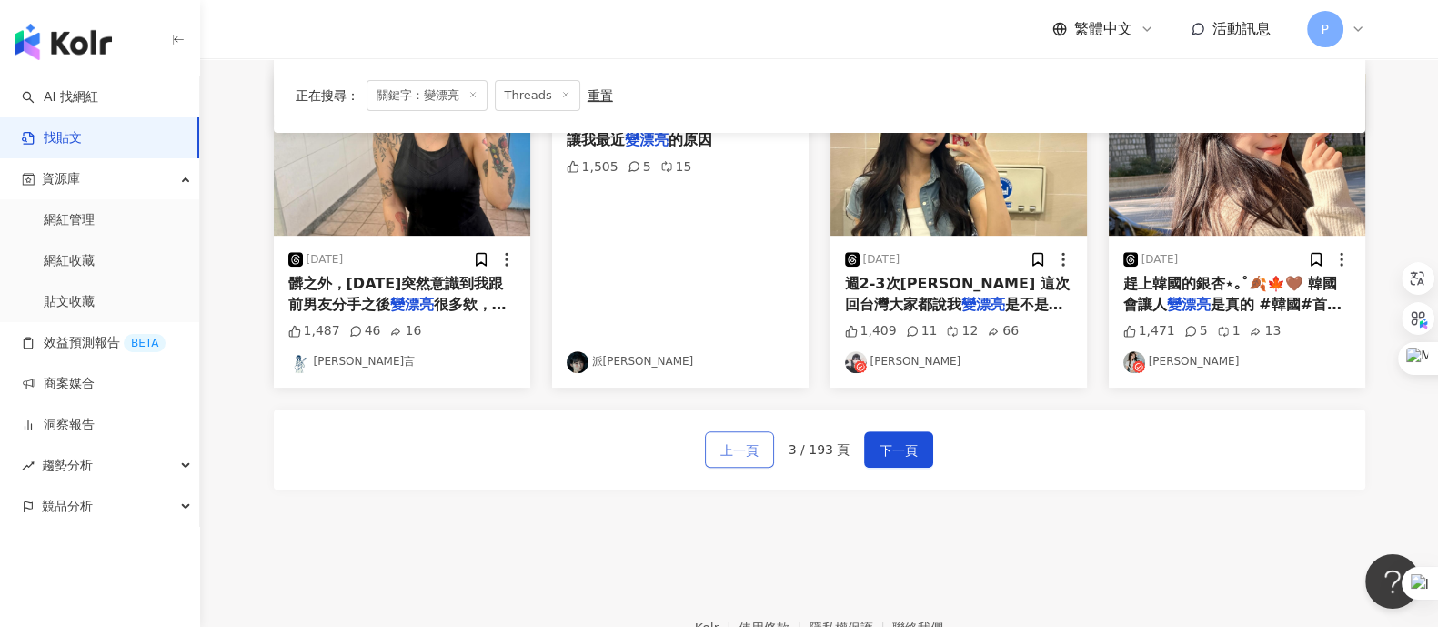
click at [729, 455] on span "上一頁" at bounding box center [739, 450] width 38 height 22
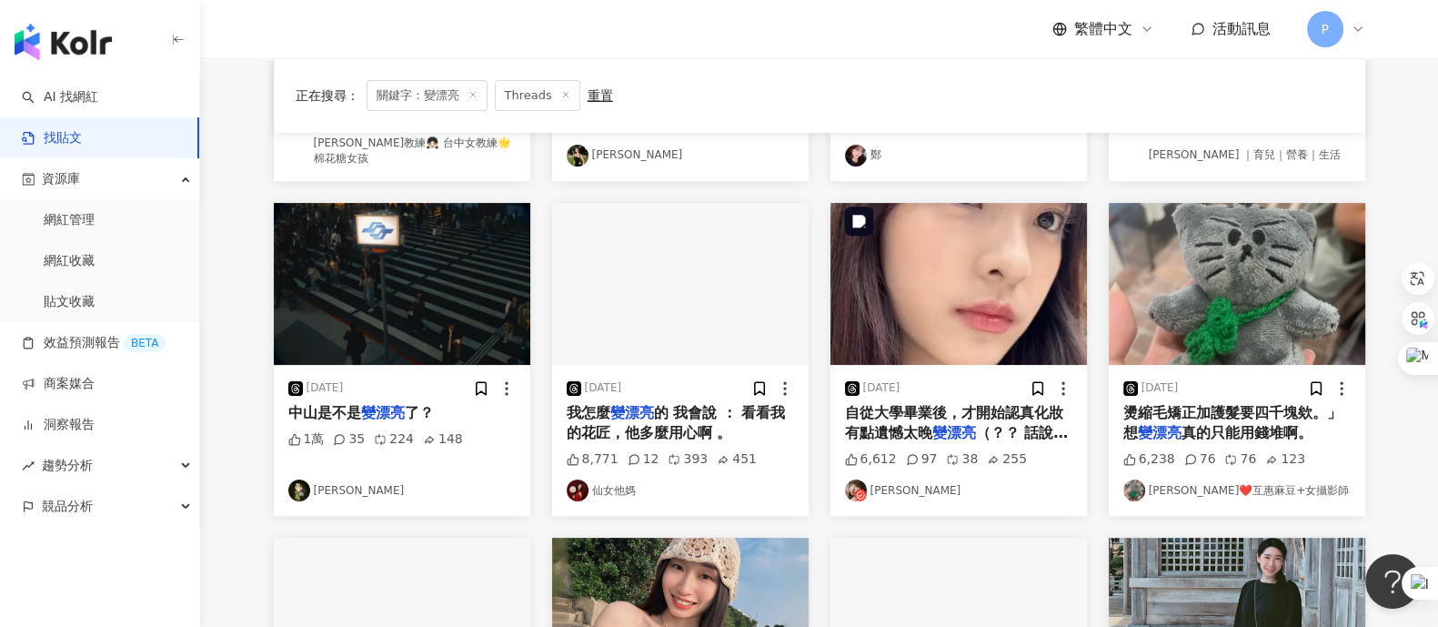
scroll to position [0, 0]
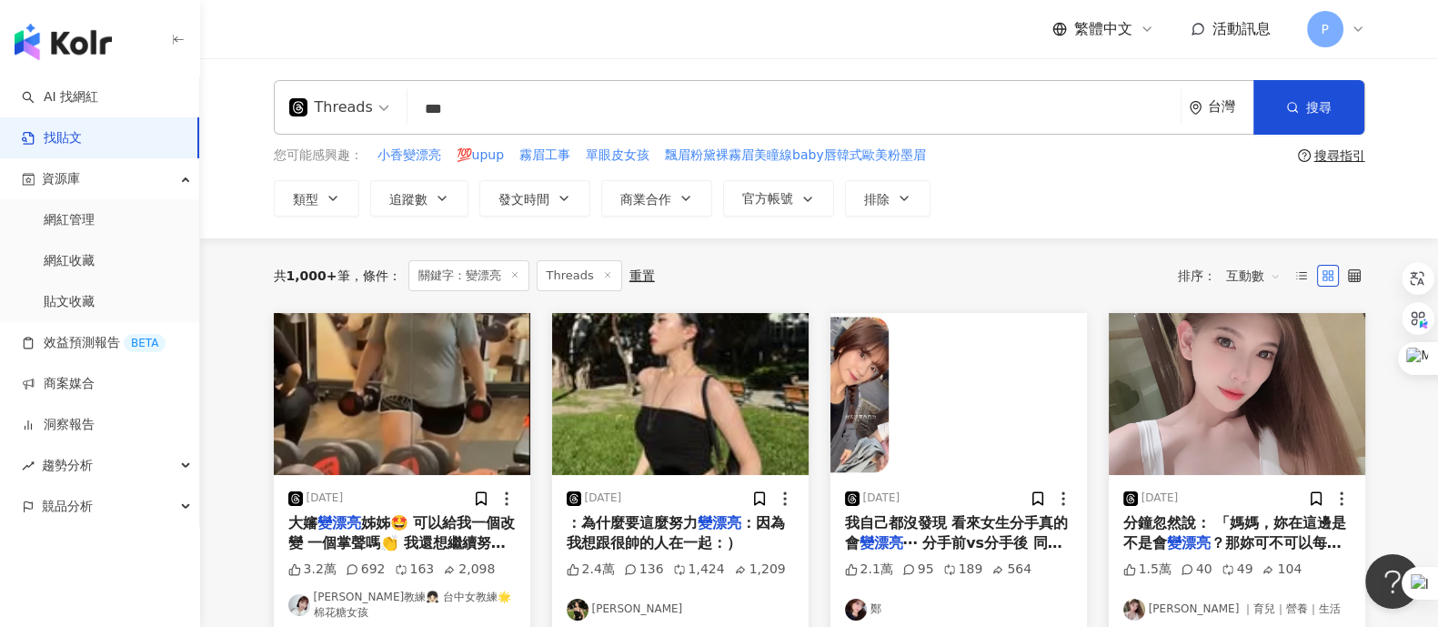
drag, startPoint x: 486, startPoint y: 120, endPoint x: 373, endPoint y: 116, distance: 112.8
click at [373, 116] on div "Threads 變漂亮 *** 台灣 搜尋" at bounding box center [819, 107] width 1091 height 55
type input "****"
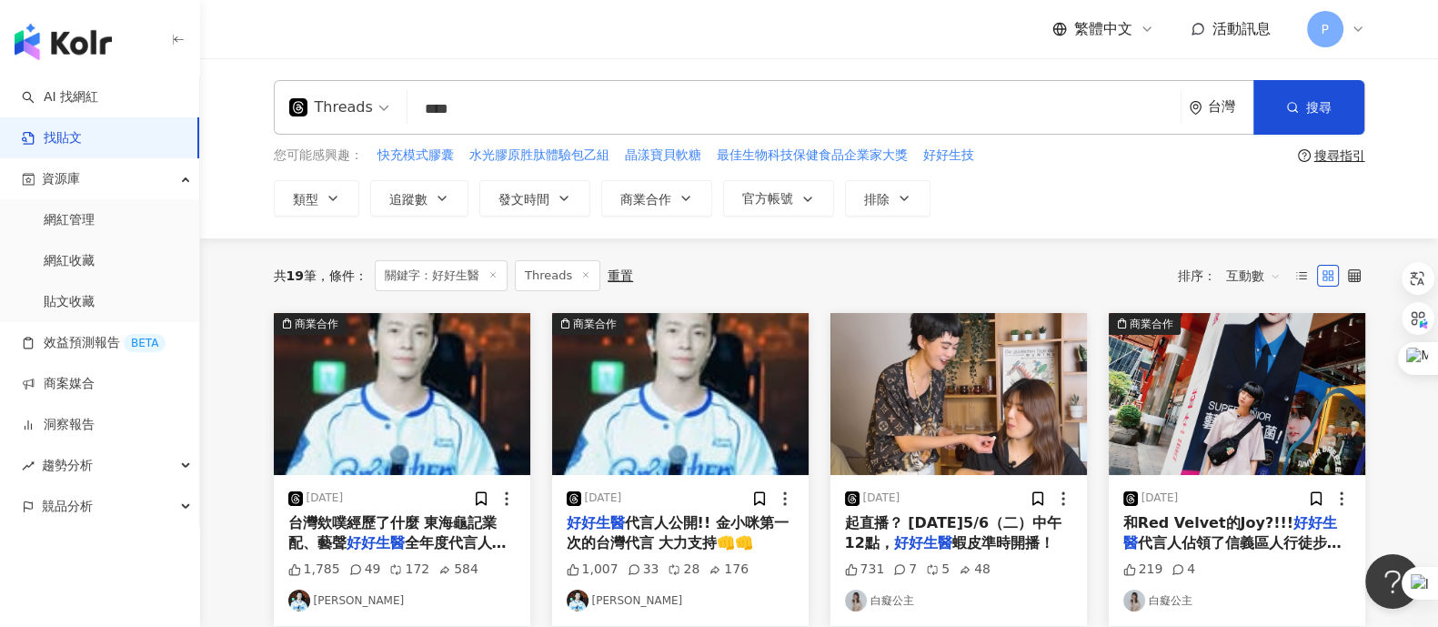
click at [1150, 266] on span "互動數" at bounding box center [1253, 275] width 55 height 29
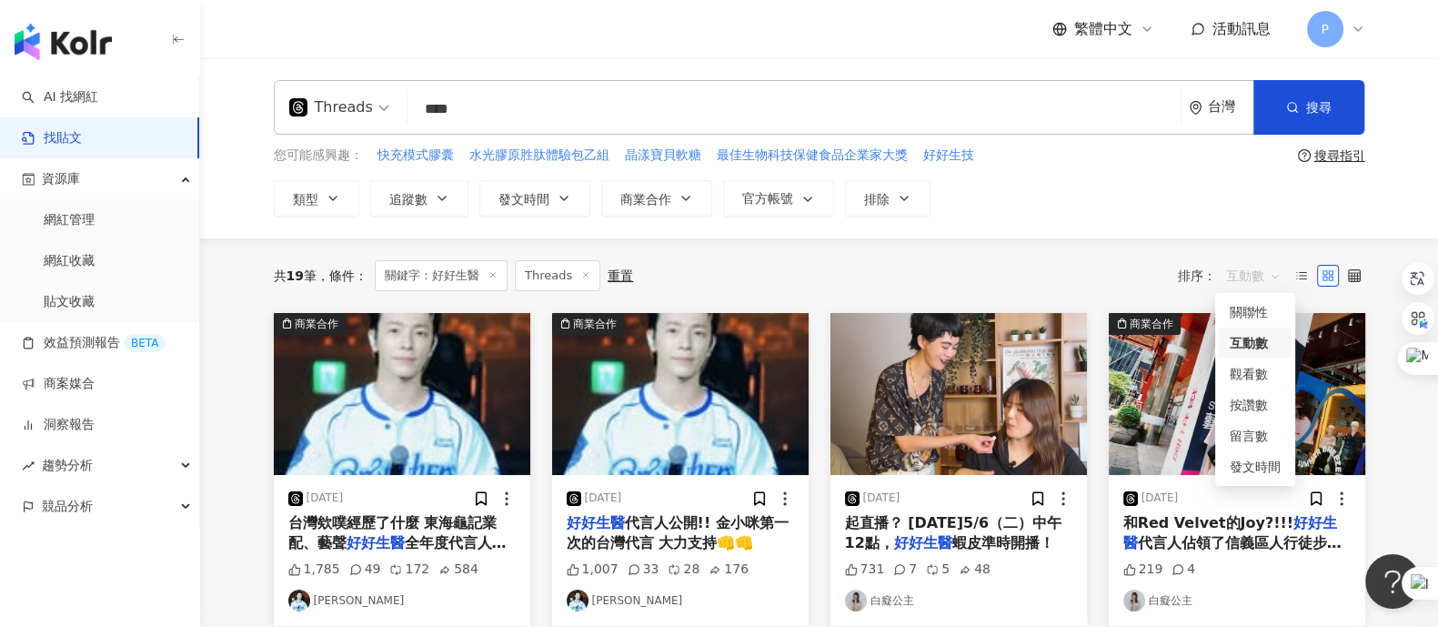
click at [1150, 341] on div "互動數" at bounding box center [1255, 343] width 51 height 20
